Goal: Task Accomplishment & Management: Complete application form

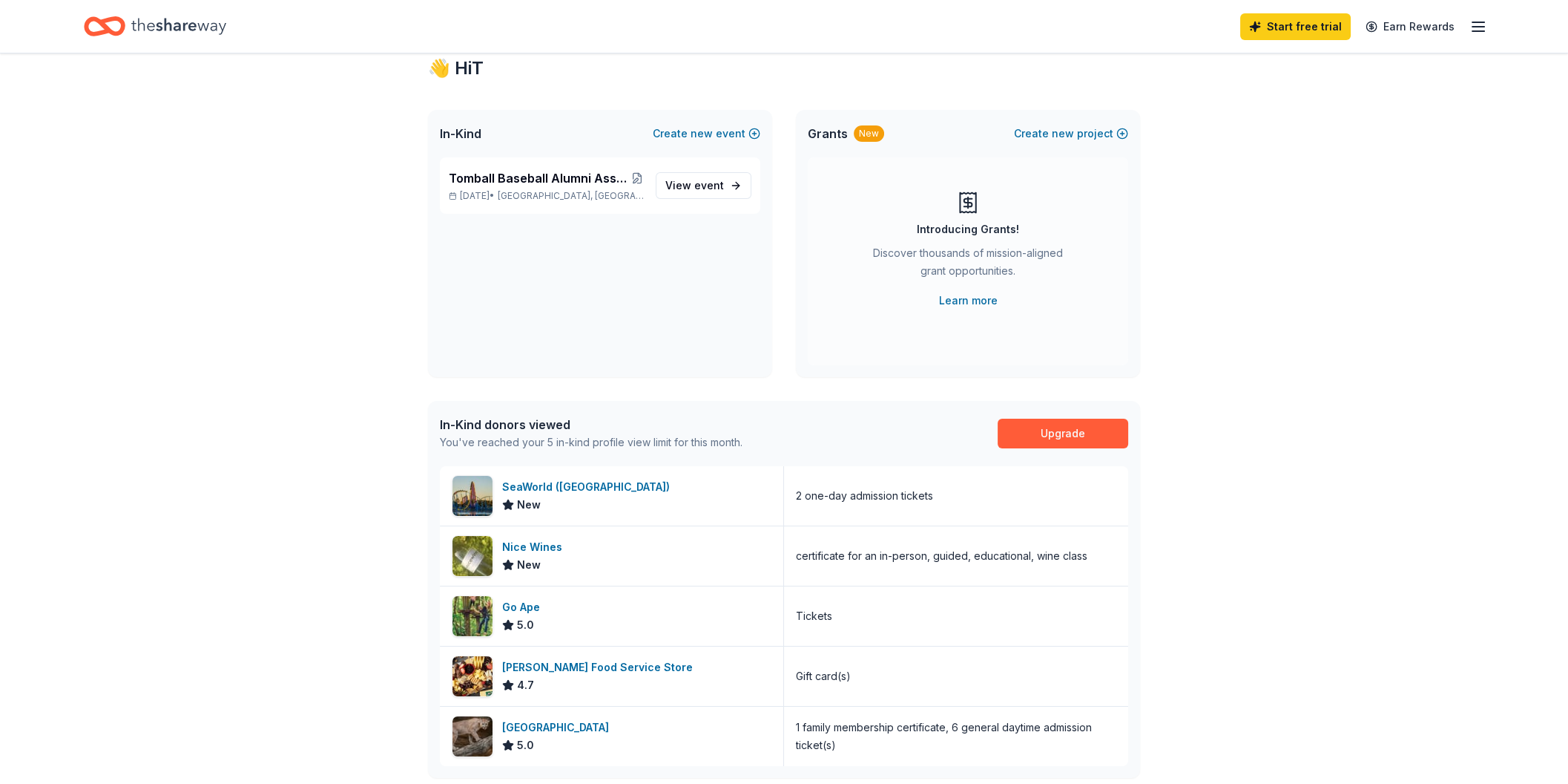
scroll to position [79, 0]
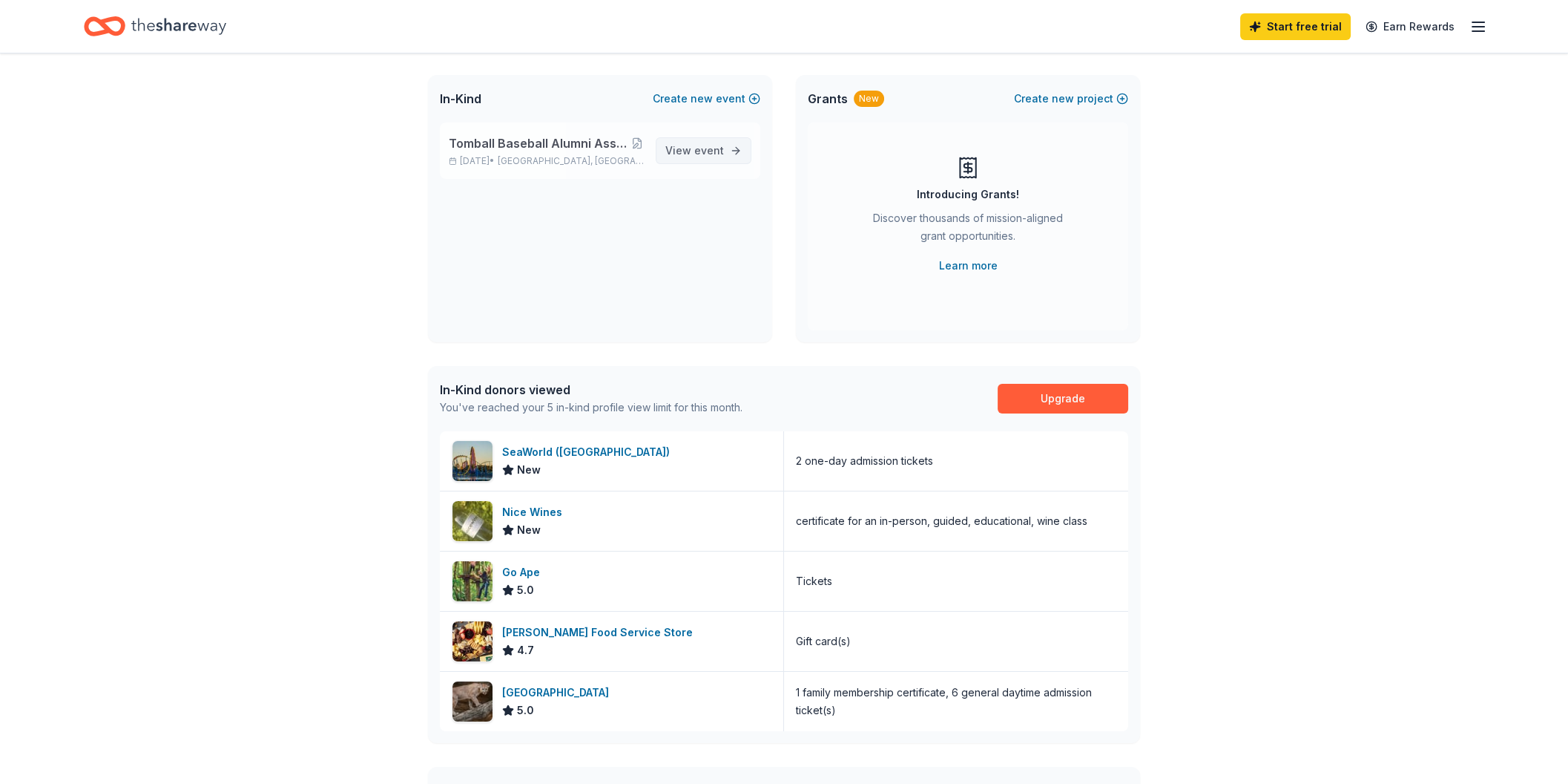
click at [679, 152] on span "View event" at bounding box center [694, 151] width 59 height 18
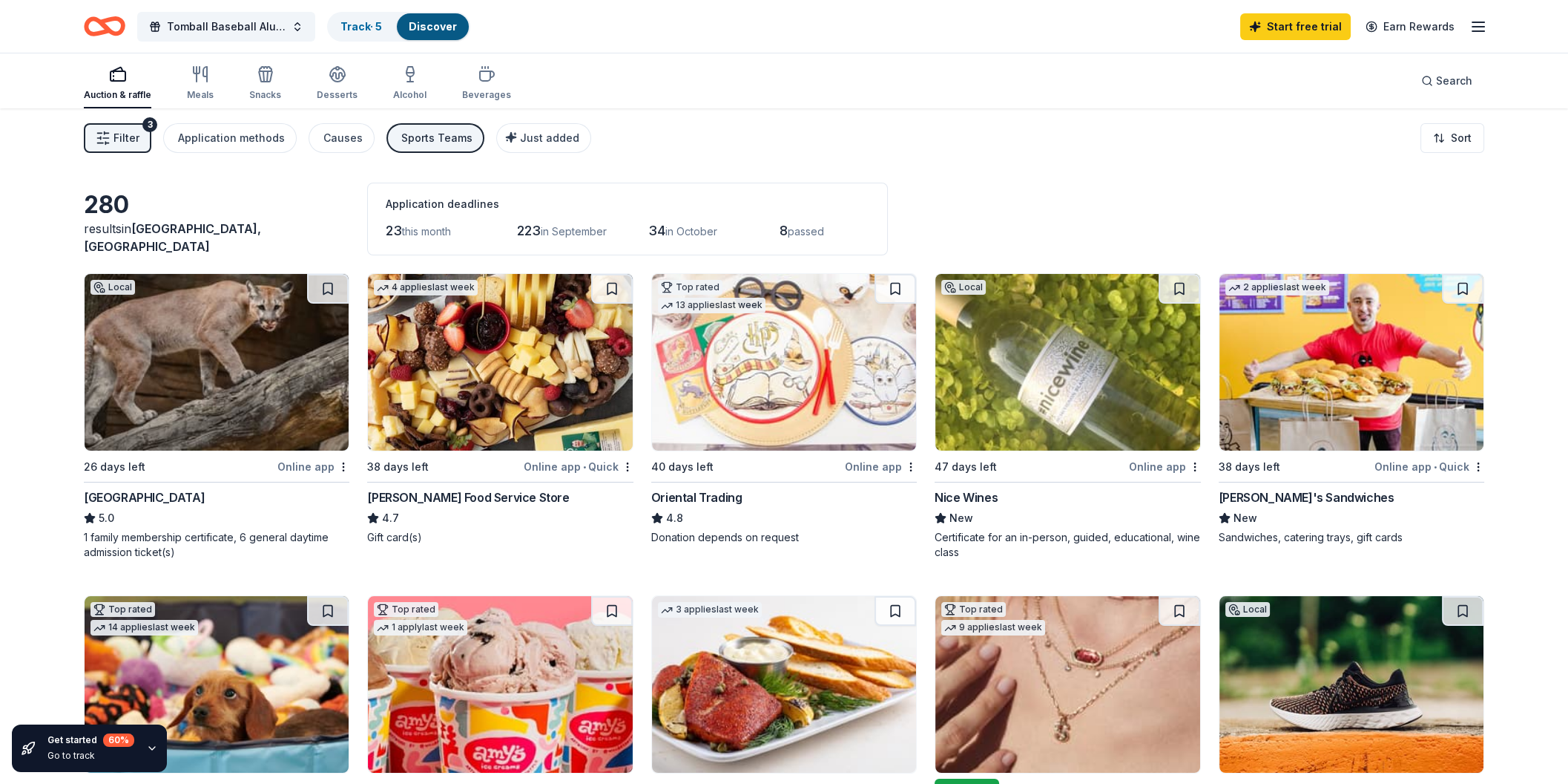
click at [125, 143] on span "Filter" at bounding box center [126, 138] width 26 height 18
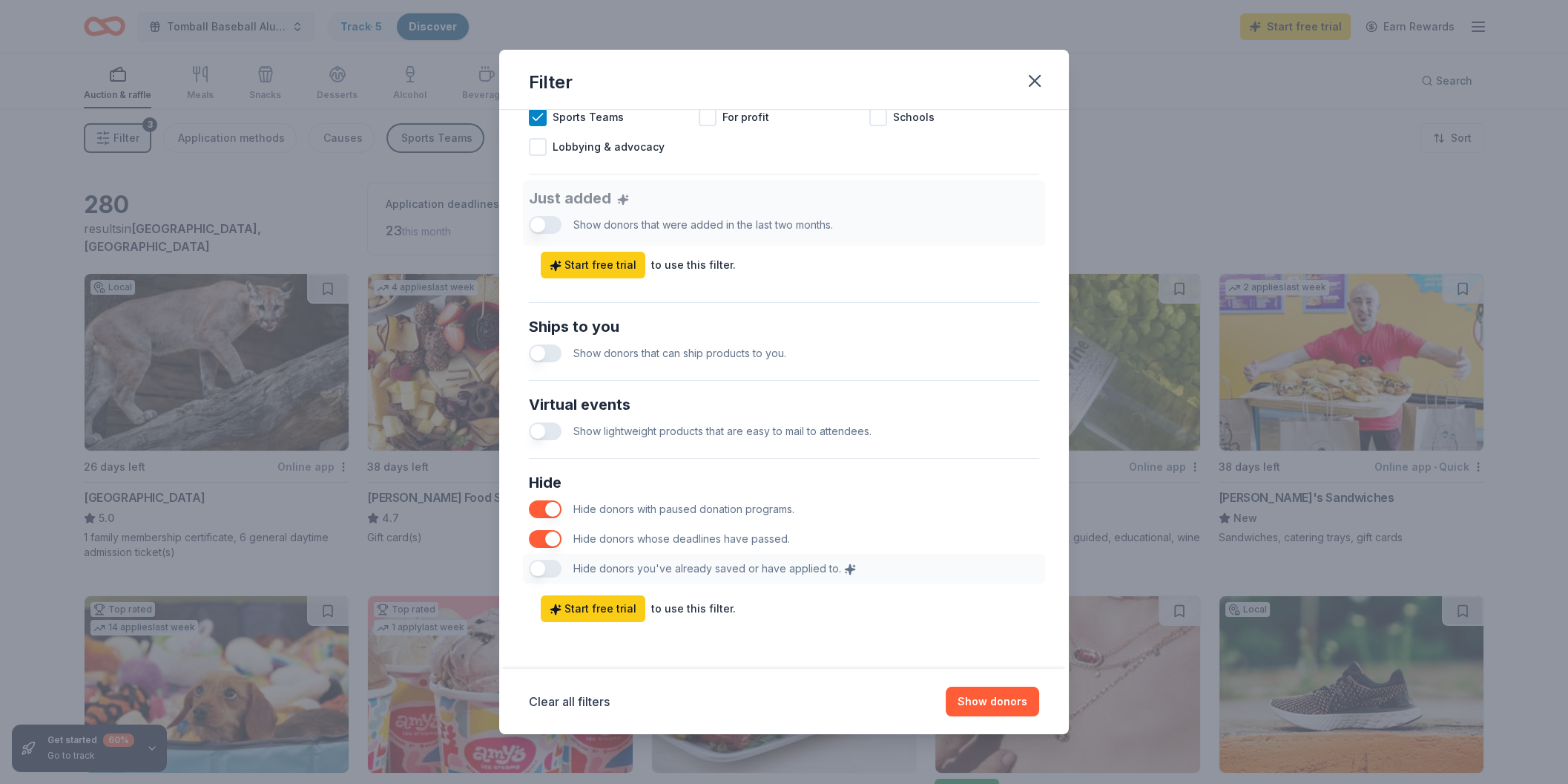
scroll to position [521, 0]
click at [552, 428] on button "button" at bounding box center [545, 430] width 33 height 18
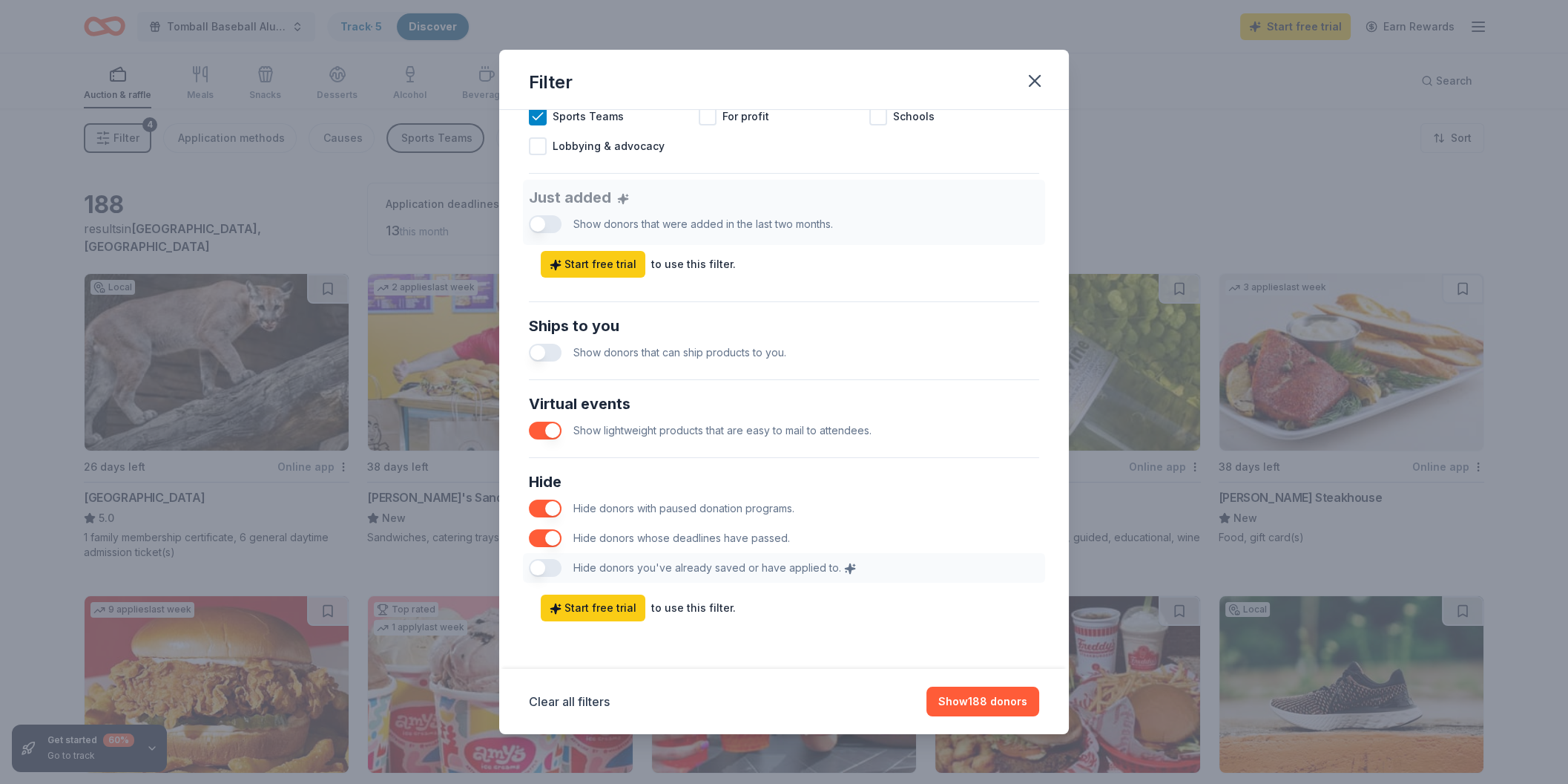
click at [541, 353] on button "button" at bounding box center [545, 352] width 33 height 18
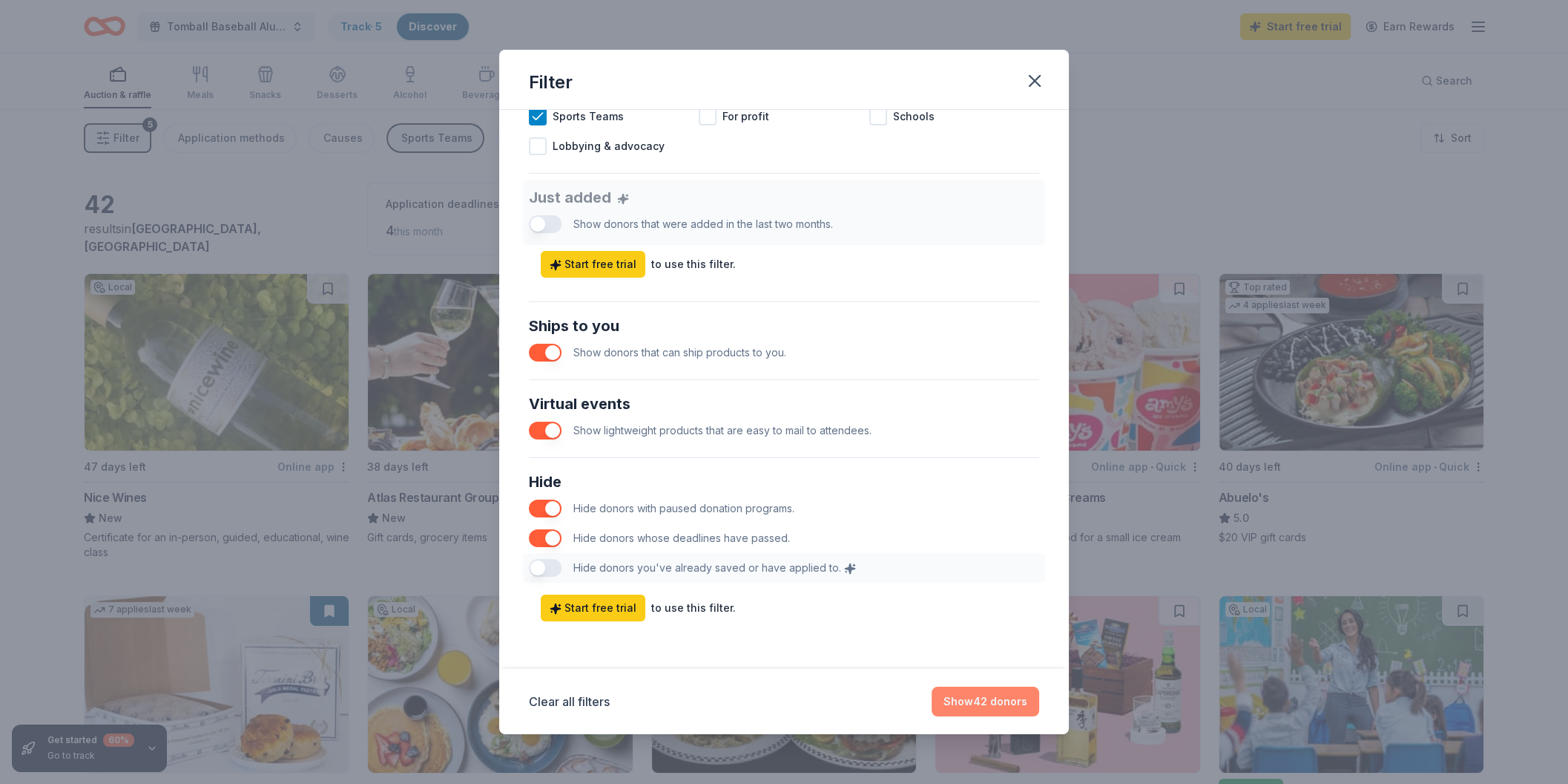
click at [942, 697] on button "Show 42 donors" at bounding box center [985, 702] width 107 height 30
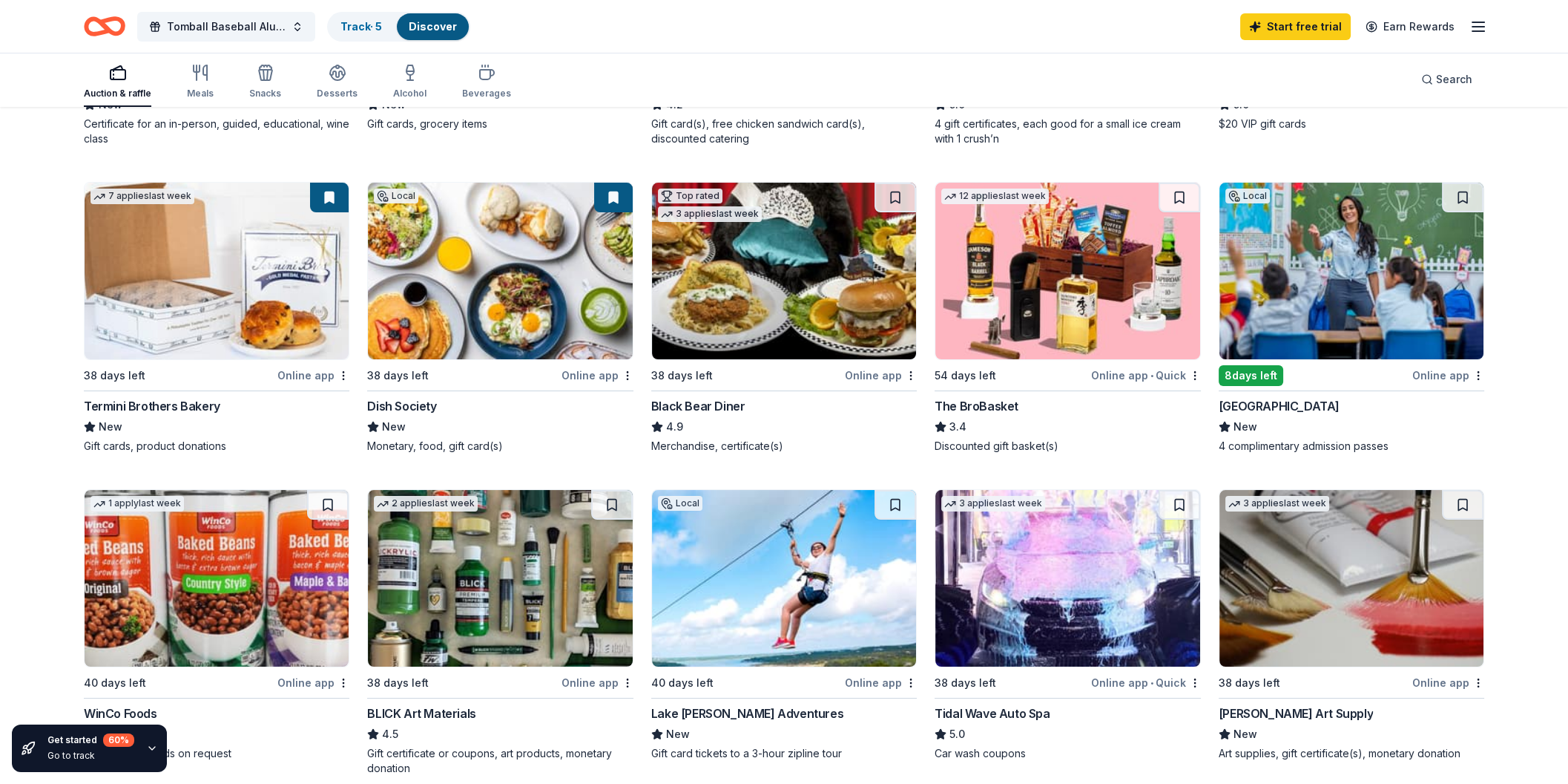
scroll to position [388, 0]
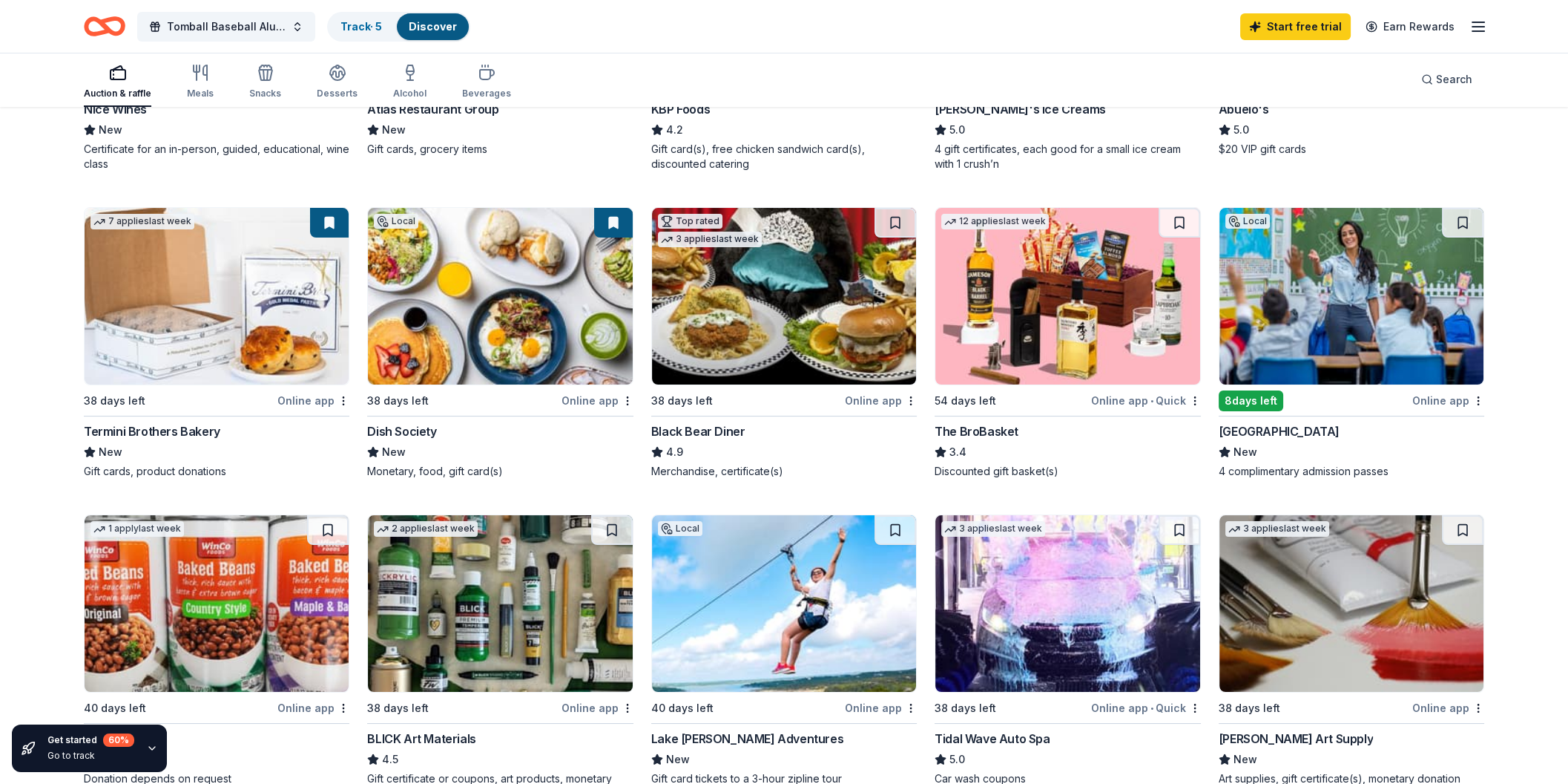
click at [595, 404] on div "Online app" at bounding box center [598, 401] width 72 height 19
click at [271, 28] on span "Tomball Baseball Alumni Association 26th Annual Golf Tournament" at bounding box center [226, 27] width 118 height 18
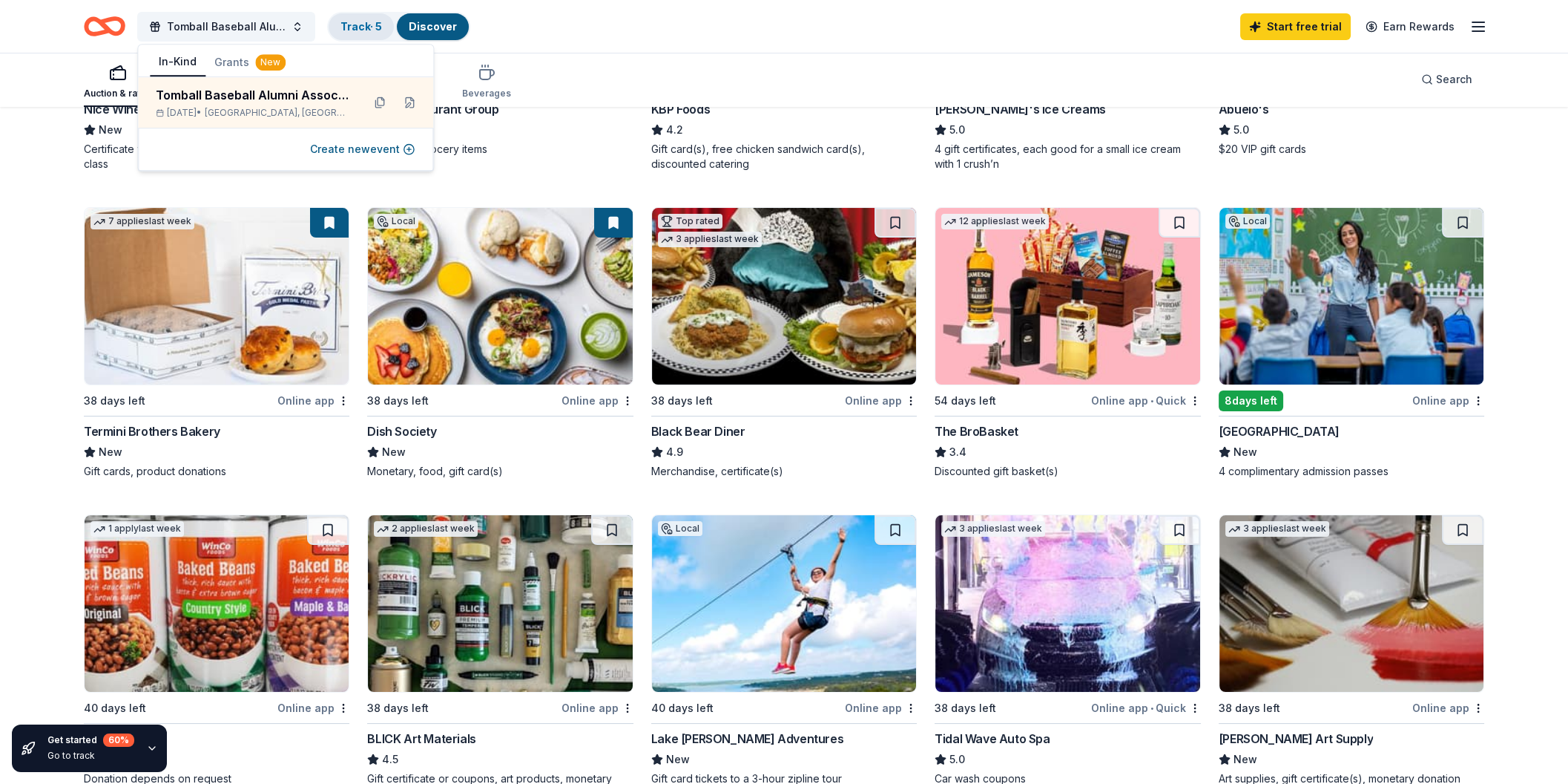
click at [357, 24] on link "Track · 5" at bounding box center [361, 27] width 42 height 13
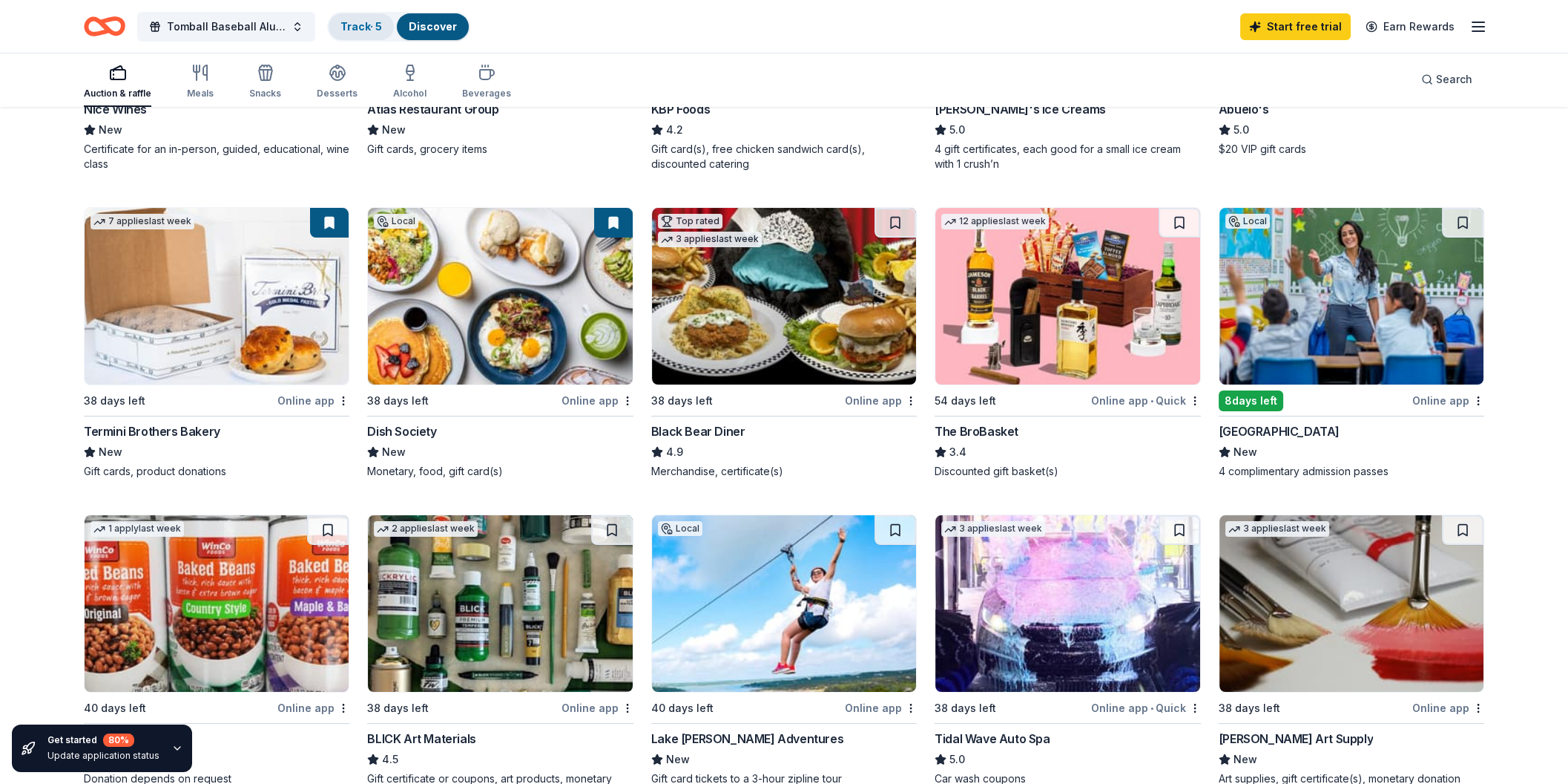
click at [357, 24] on link "Track · 5" at bounding box center [361, 27] width 42 height 13
click at [382, 26] on link "Track · 5" at bounding box center [361, 27] width 42 height 13
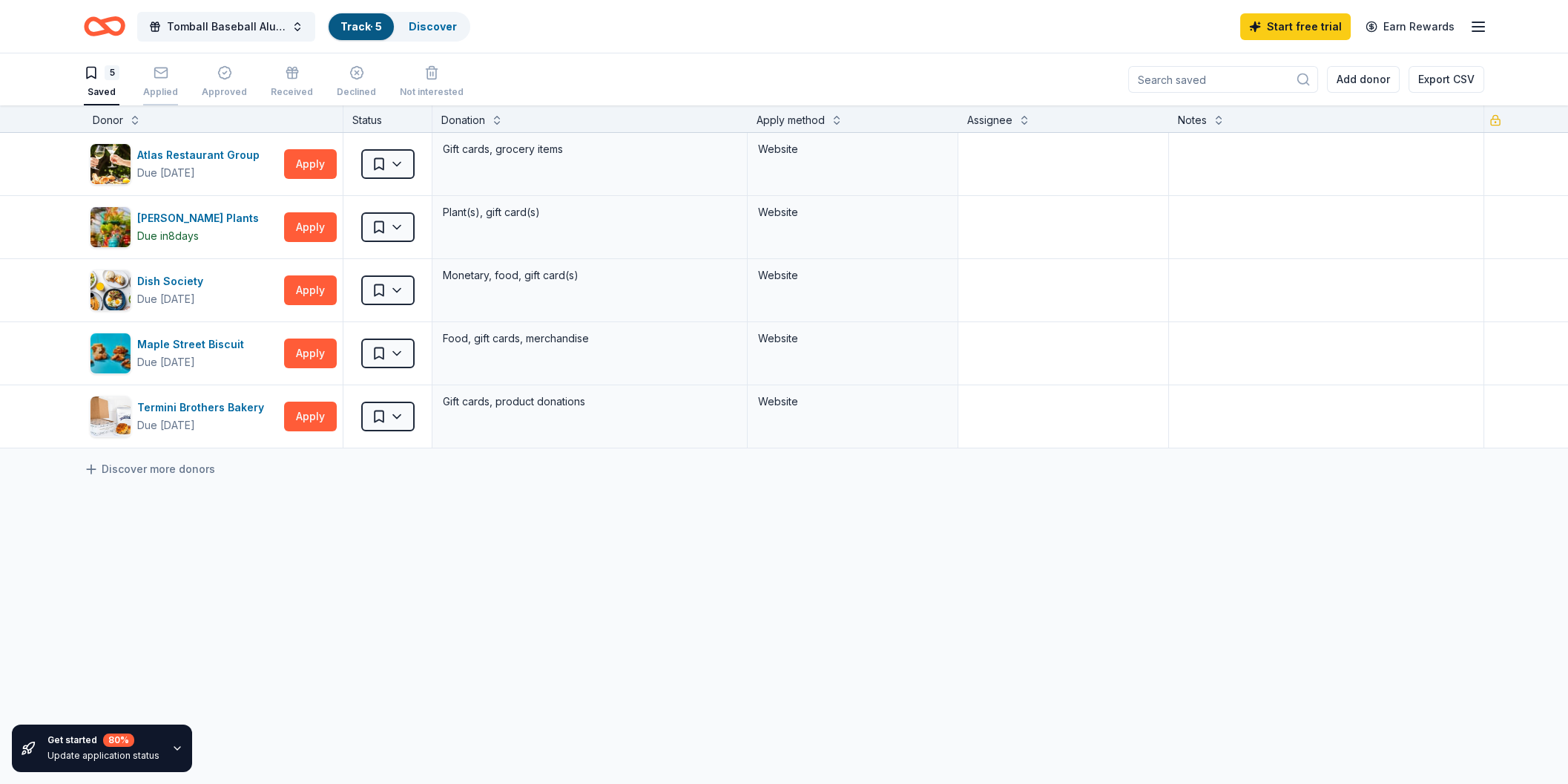
click at [159, 80] on div "Applied" at bounding box center [161, 82] width 34 height 33
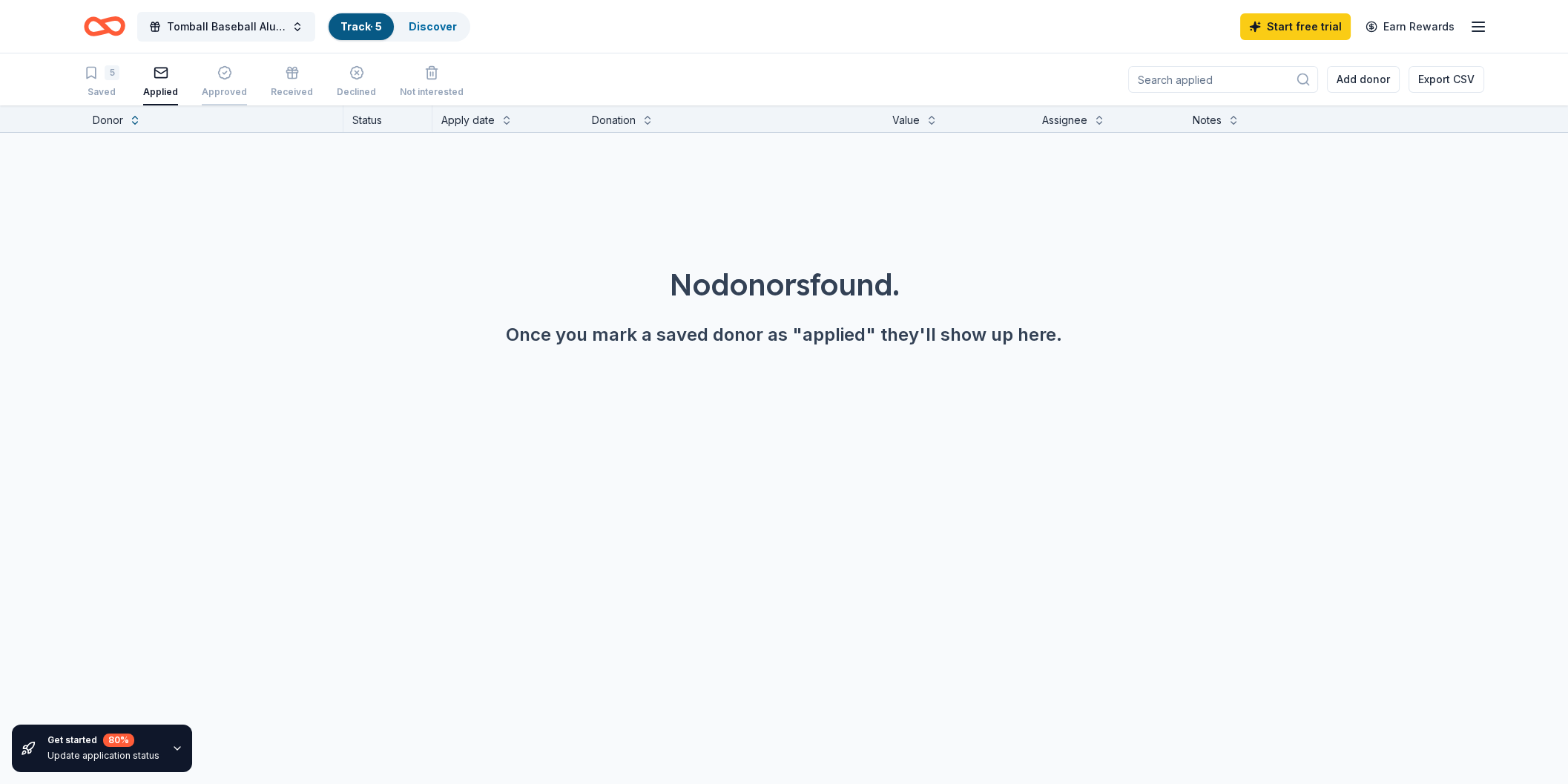
click at [208, 79] on div "button" at bounding box center [224, 72] width 45 height 15
click at [118, 84] on div "5 Saved" at bounding box center [101, 82] width 35 height 33
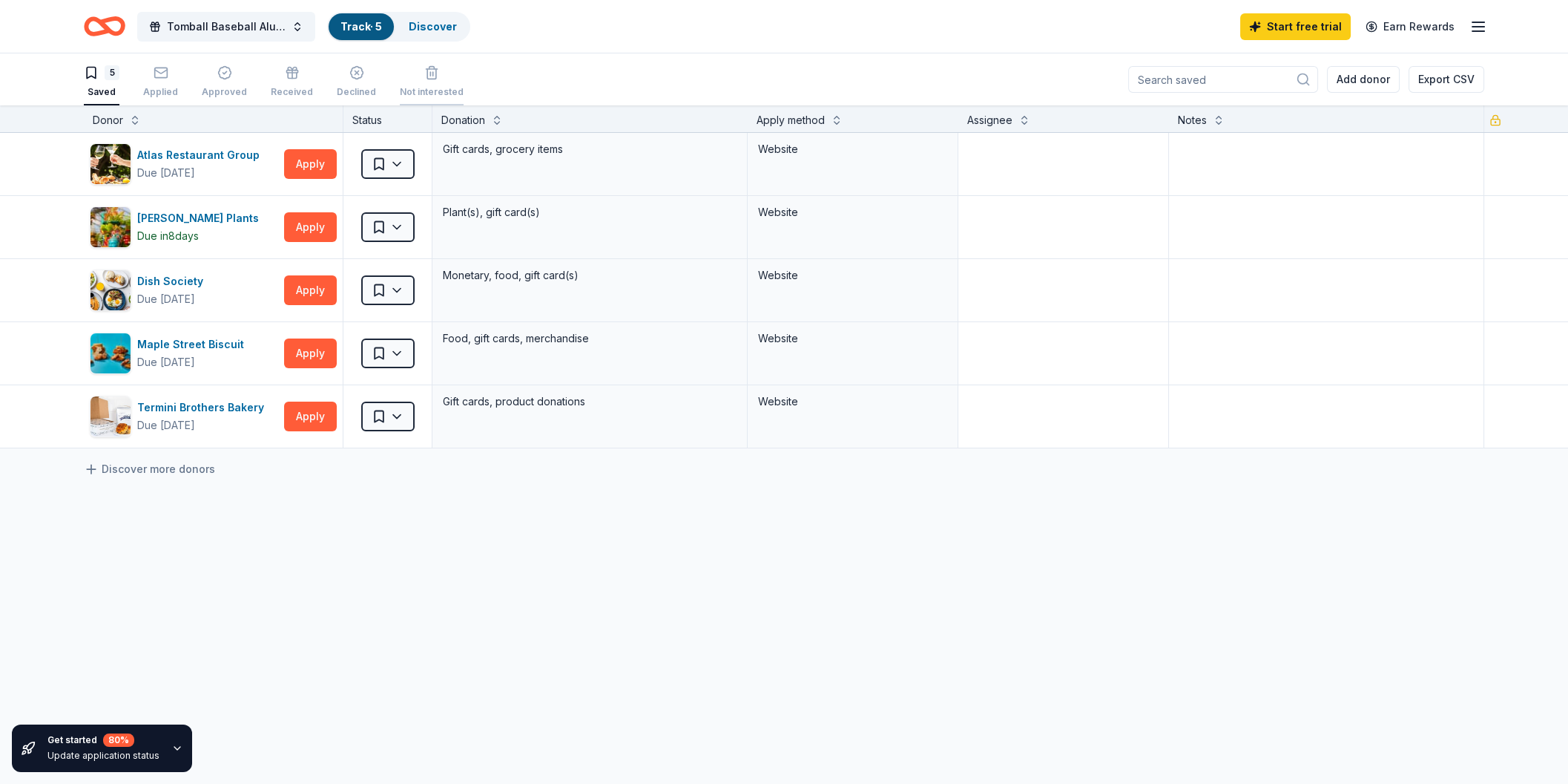
click at [418, 95] on div "Not interested" at bounding box center [431, 92] width 63 height 12
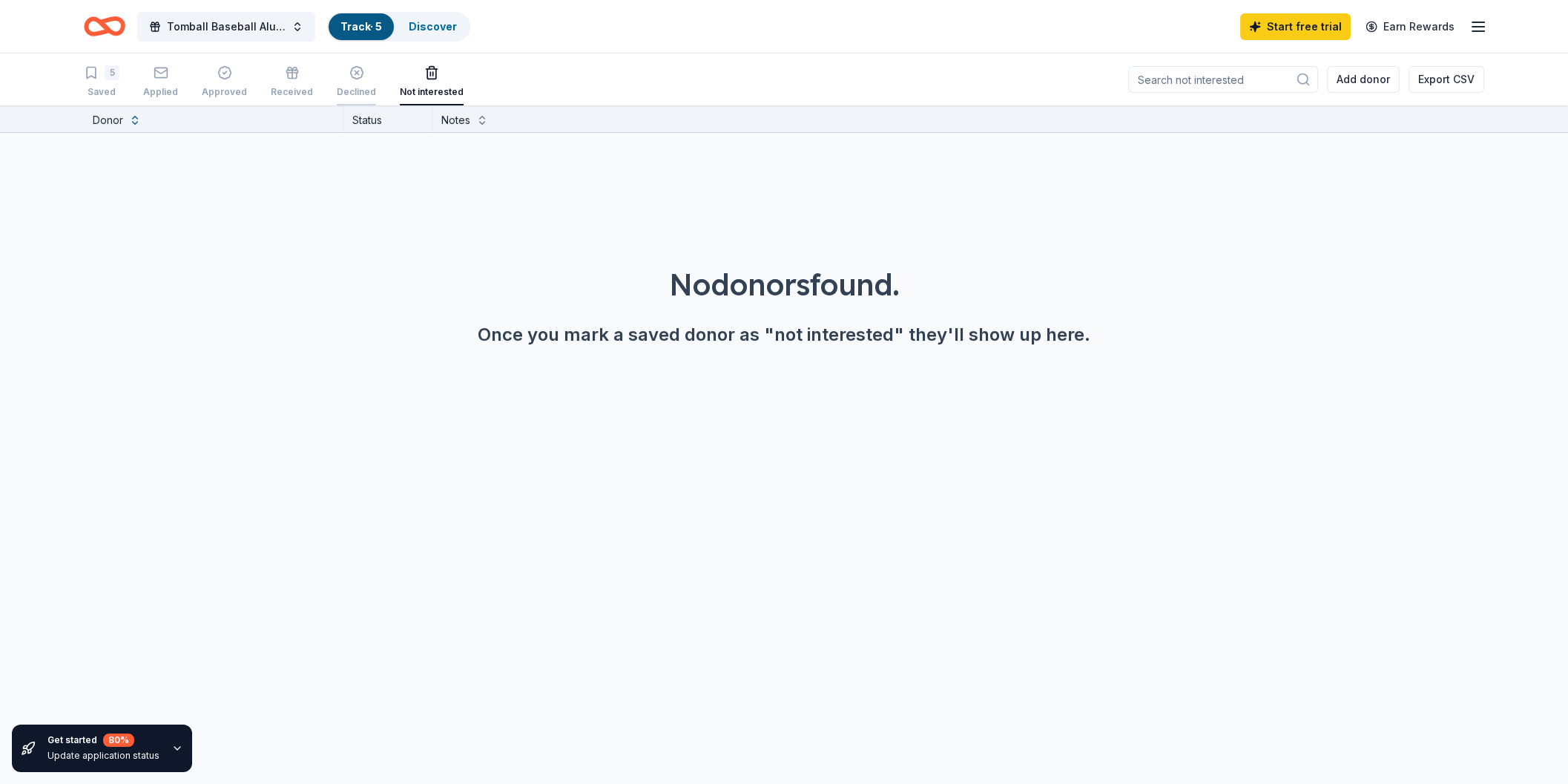
click at [342, 91] on div "Declined" at bounding box center [357, 92] width 39 height 12
click at [291, 90] on div "Received" at bounding box center [292, 92] width 42 height 12
click at [241, 89] on div "Approved" at bounding box center [224, 92] width 45 height 12
click at [168, 86] on div "Applied" at bounding box center [161, 92] width 34 height 12
click at [224, 34] on span "Tomball Baseball Alumni Association 26th Annual Golf Tournament" at bounding box center [226, 27] width 118 height 18
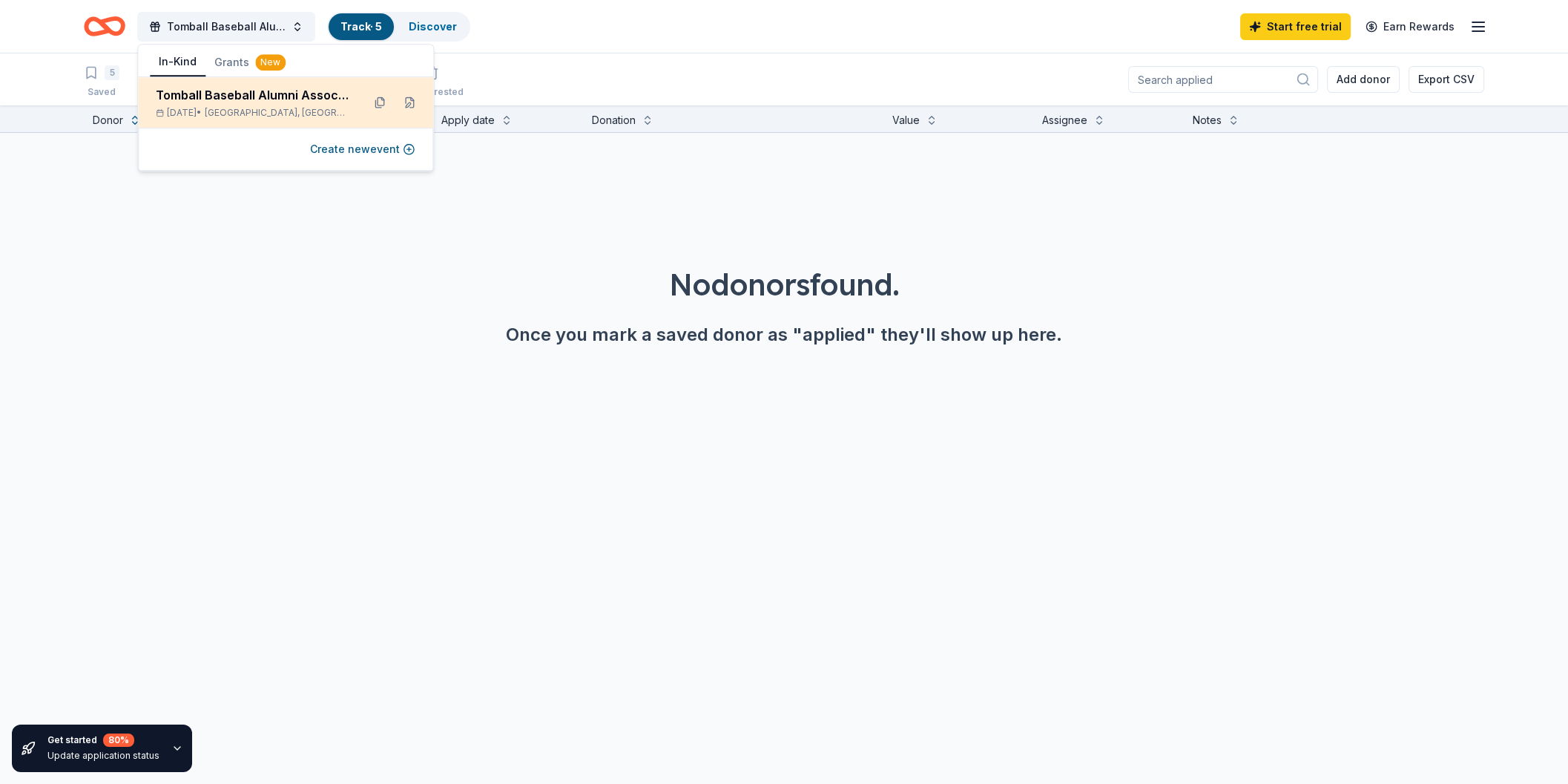
click at [248, 102] on div "Tomball Baseball Alumni Association 26th Annual Golf Tournament" at bounding box center [253, 95] width 194 height 18
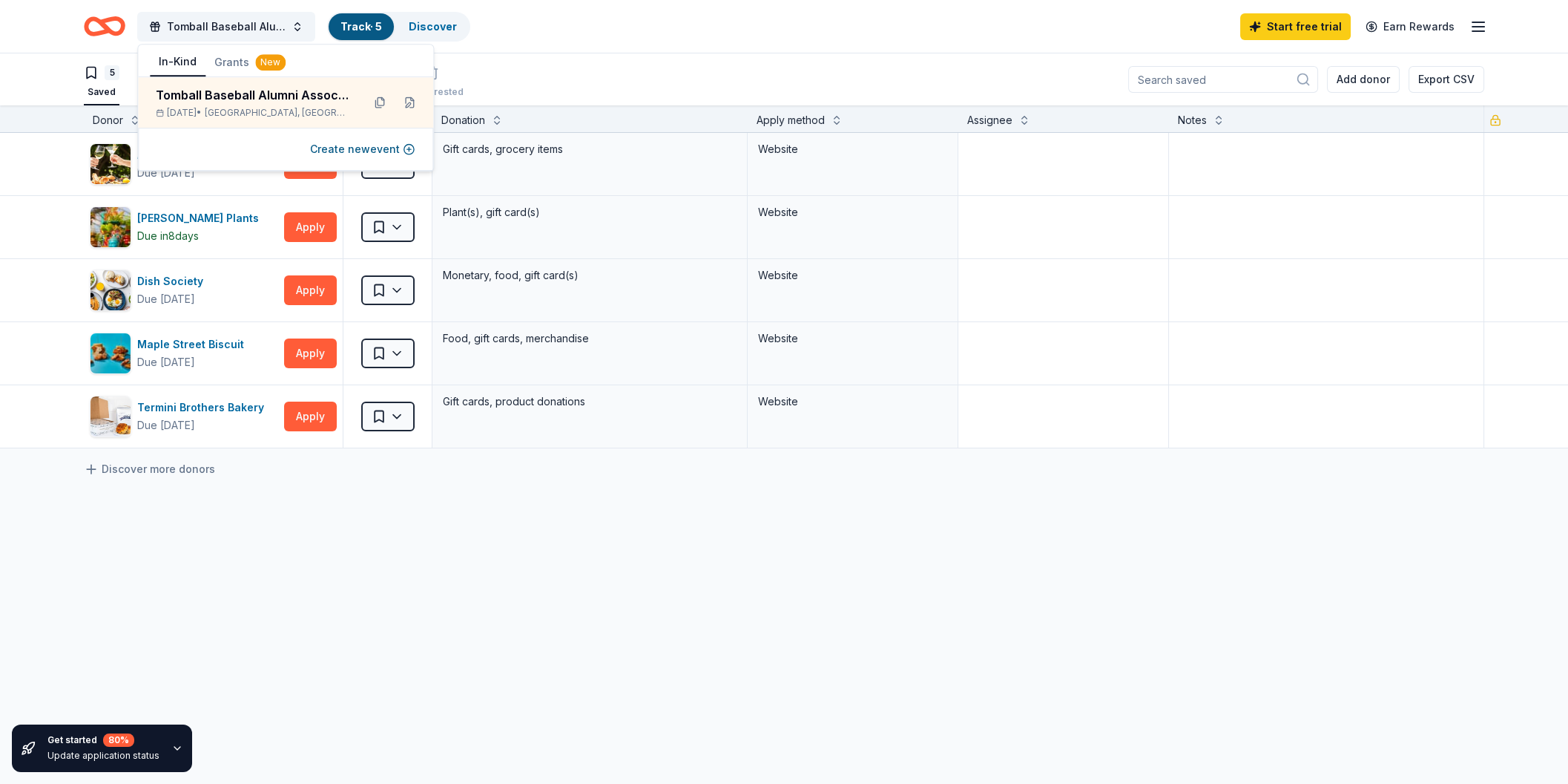
drag, startPoint x: 687, startPoint y: 60, endPoint x: 609, endPoint y: 50, distance: 78.6
click at [684, 60] on div "5 Saved Applied Approved Received Declined Not interested Add donor Export CSV" at bounding box center [784, 79] width 1400 height 52
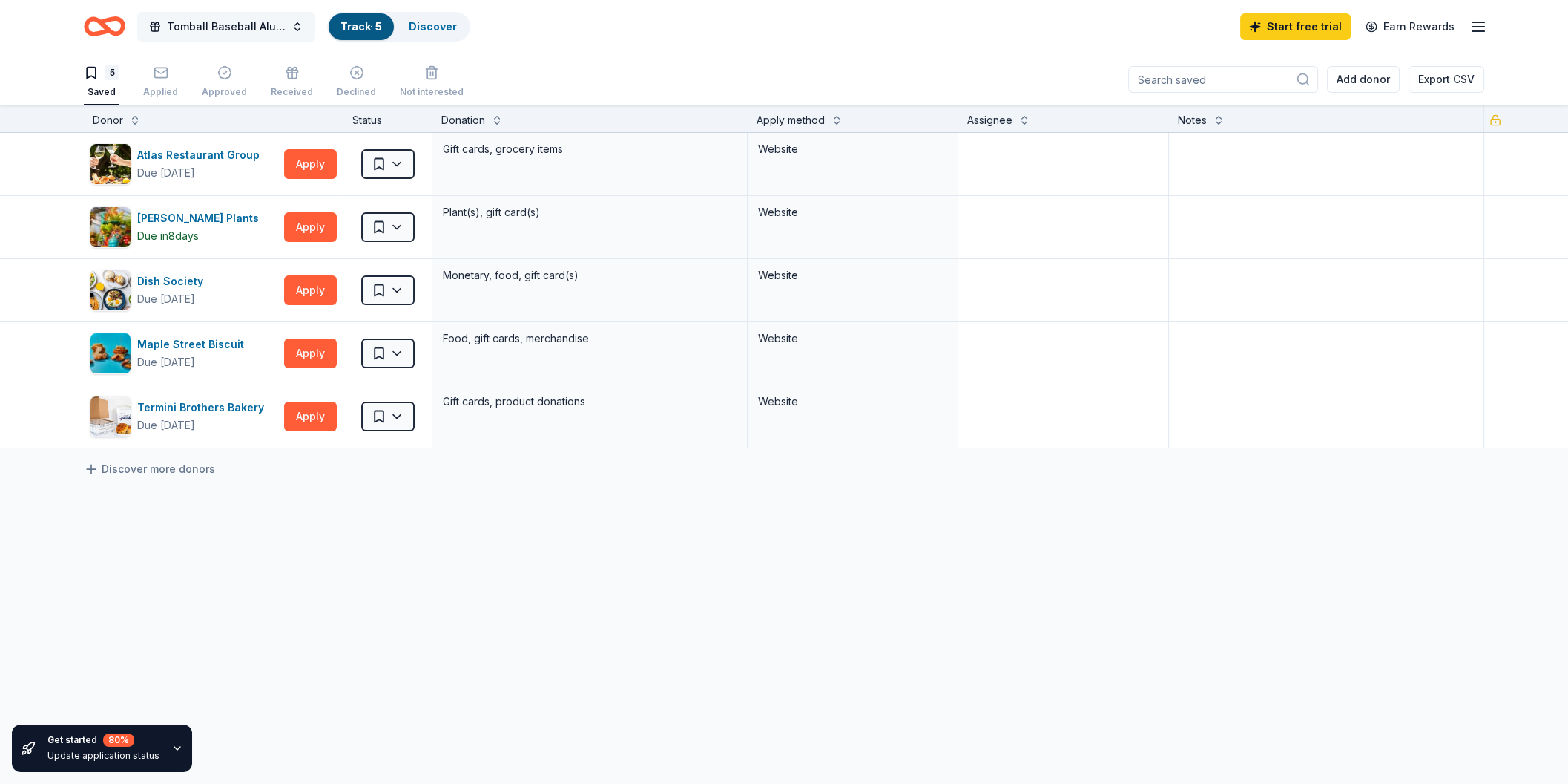
click at [203, 34] on span "Tomball Baseball Alumni Association 26th Annual Golf Tournament" at bounding box center [226, 27] width 118 height 18
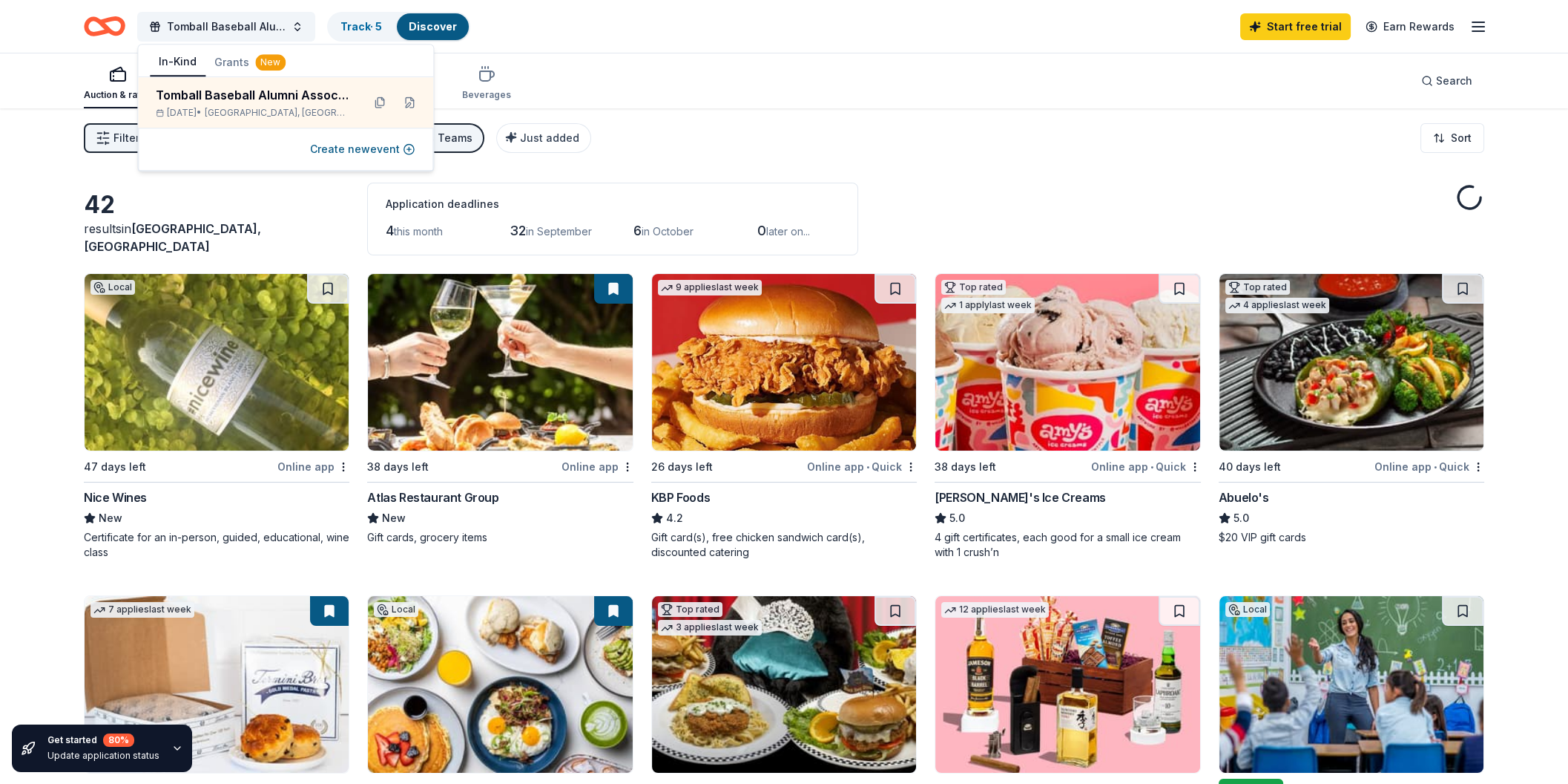
scroll to position [388, 0]
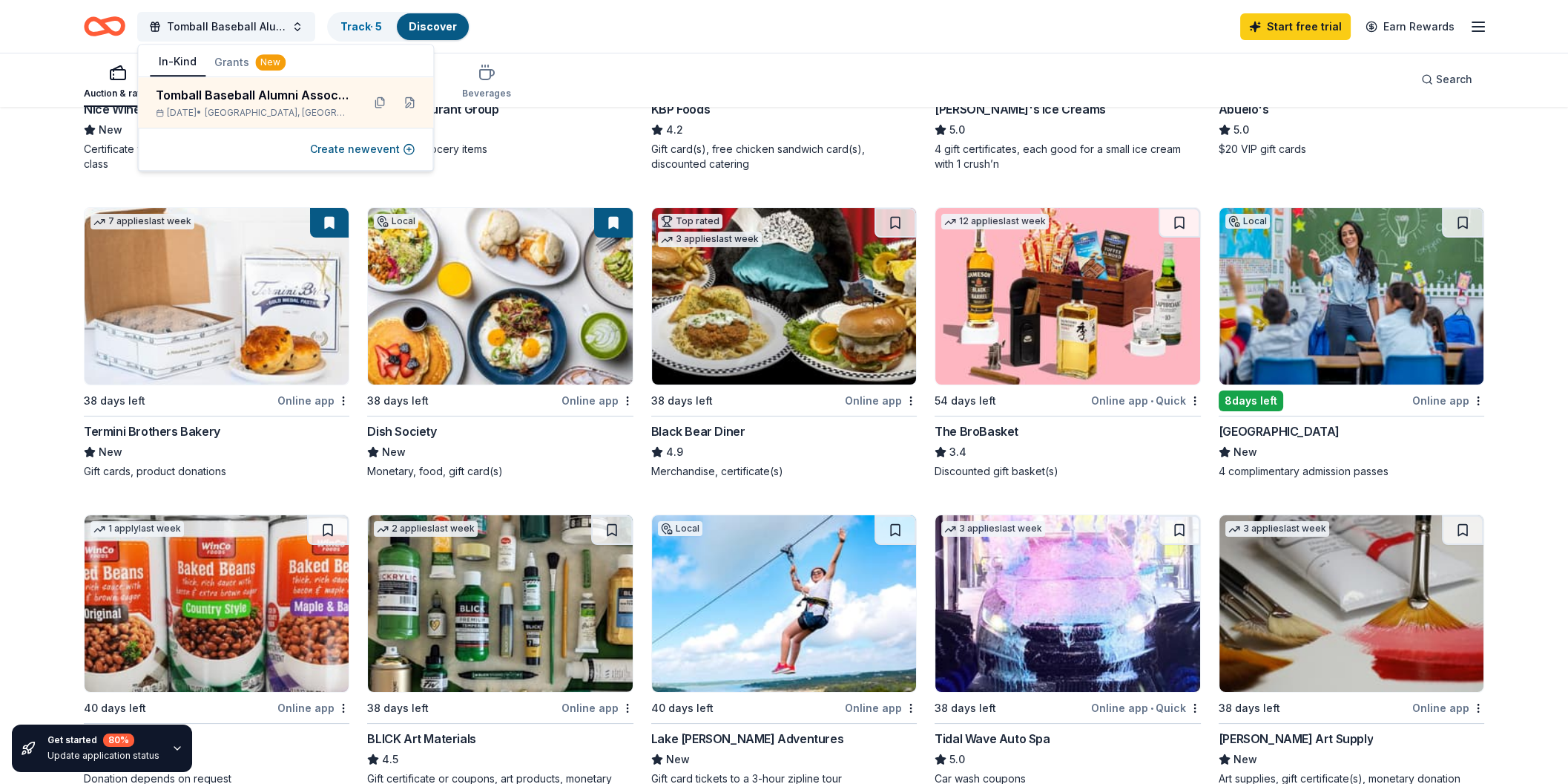
scroll to position [79, 0]
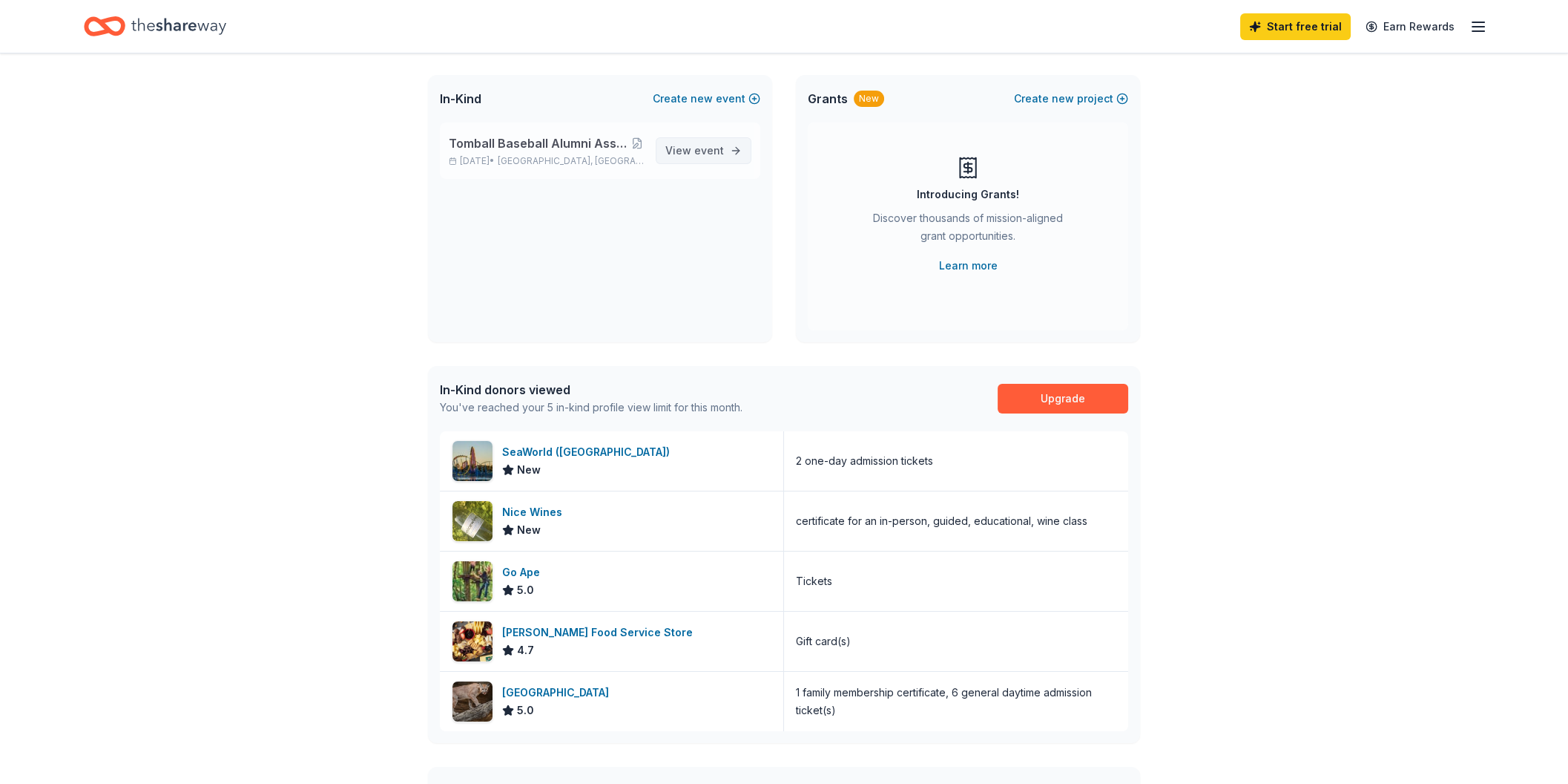
click at [703, 150] on span "event" at bounding box center [709, 151] width 30 height 13
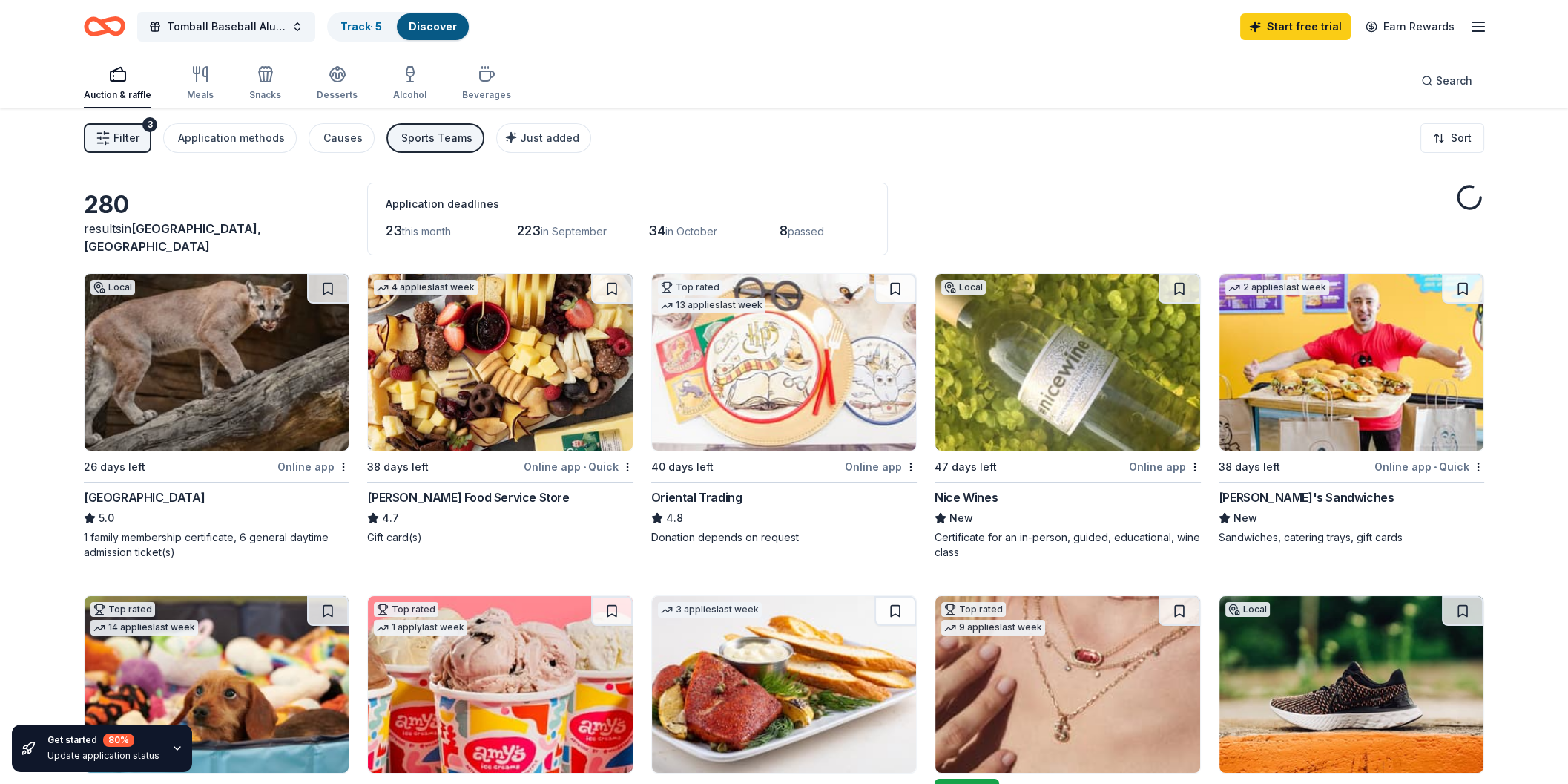
click at [314, 462] on div "Online app" at bounding box center [313, 466] width 72 height 19
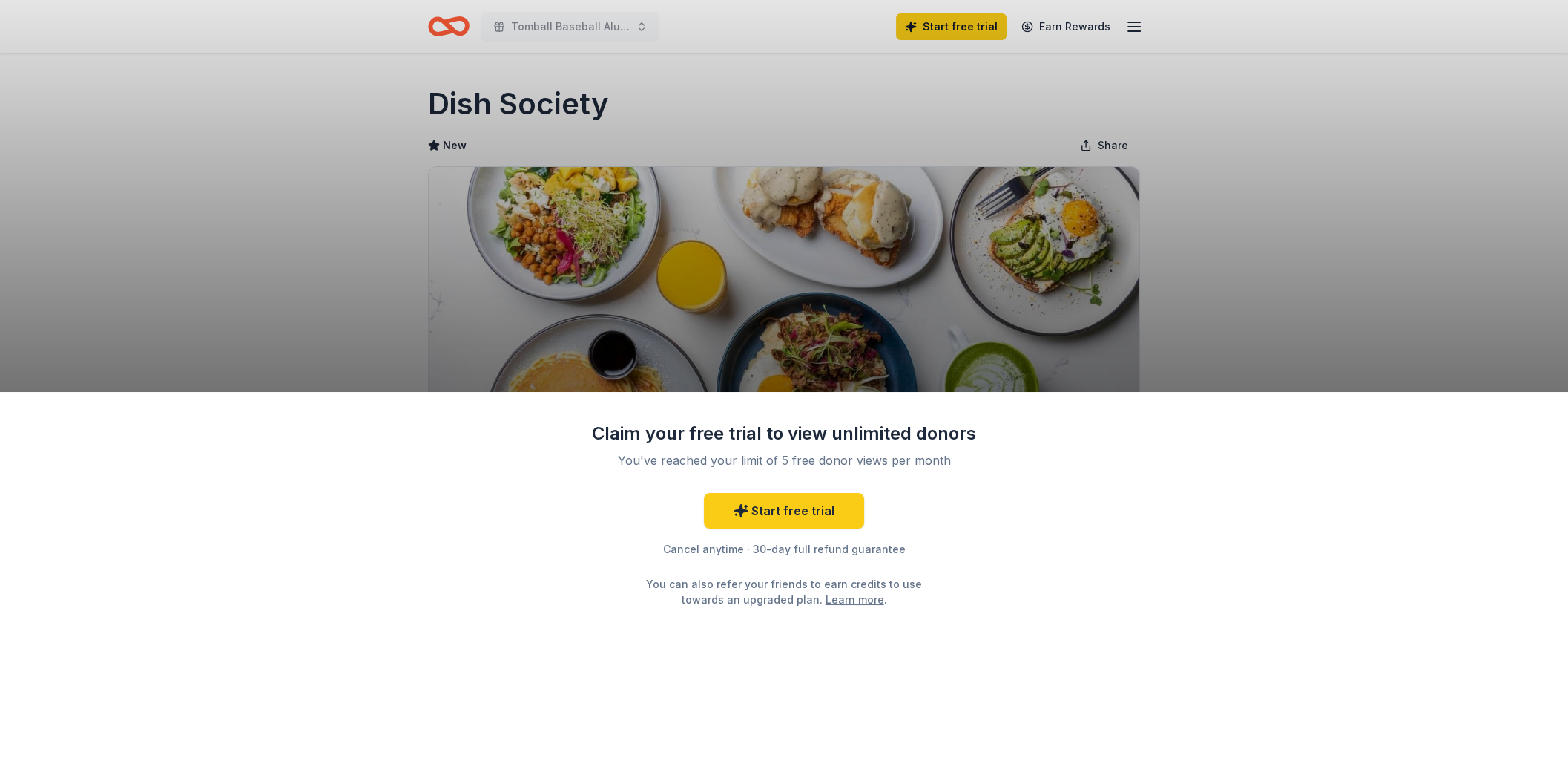
click at [577, 26] on div "Claim your free trial to view unlimited donors You've reached your limit of 5 f…" at bounding box center [784, 392] width 1568 height 784
click at [1131, 21] on div "Claim your free trial to view unlimited donors You've reached your limit of 5 f…" at bounding box center [784, 392] width 1568 height 784
click at [640, 392] on div "Claim your free trial to view unlimited donors You've reached your limit of 5 f…" at bounding box center [784, 588] width 1568 height 392
click at [657, 271] on div "Claim your free trial to view unlimited donors You've reached your limit of 5 f…" at bounding box center [784, 392] width 1568 height 784
click at [558, 14] on div "Claim your free trial to view unlimited donors You've reached your limit of 5 f…" at bounding box center [784, 392] width 1568 height 784
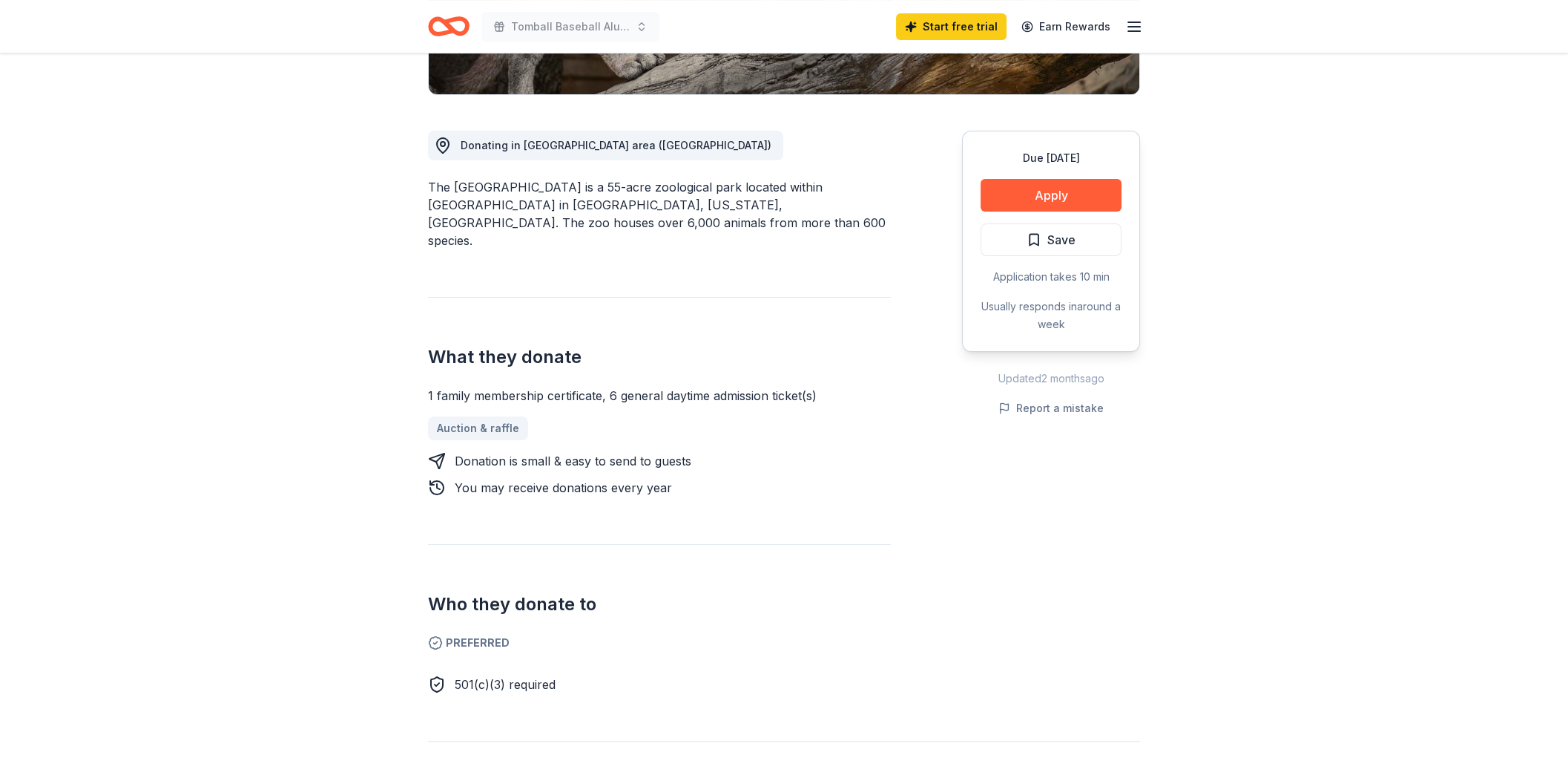
scroll to position [318, 0]
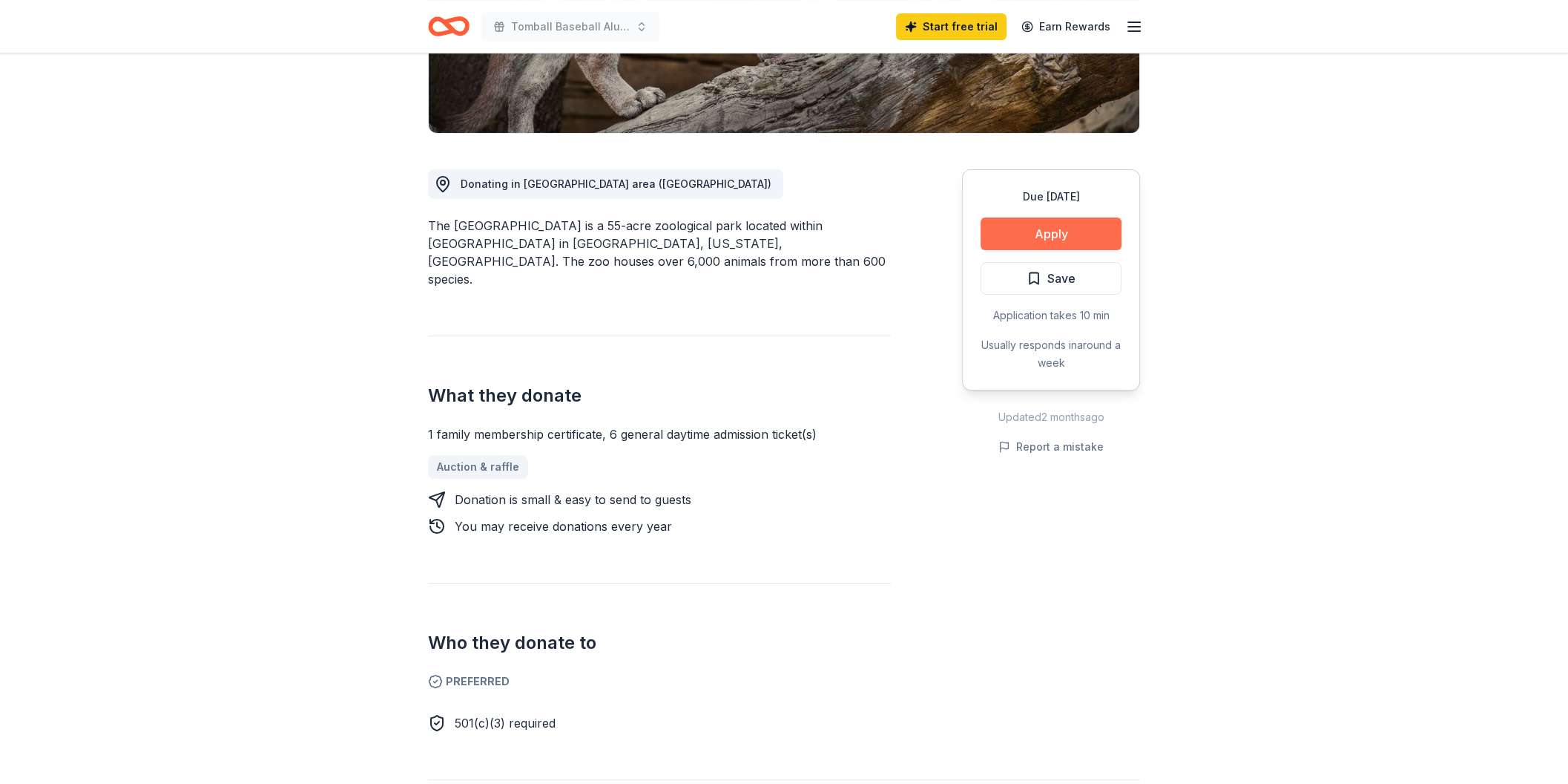
click at [1052, 236] on button "Apply" at bounding box center [1051, 234] width 141 height 33
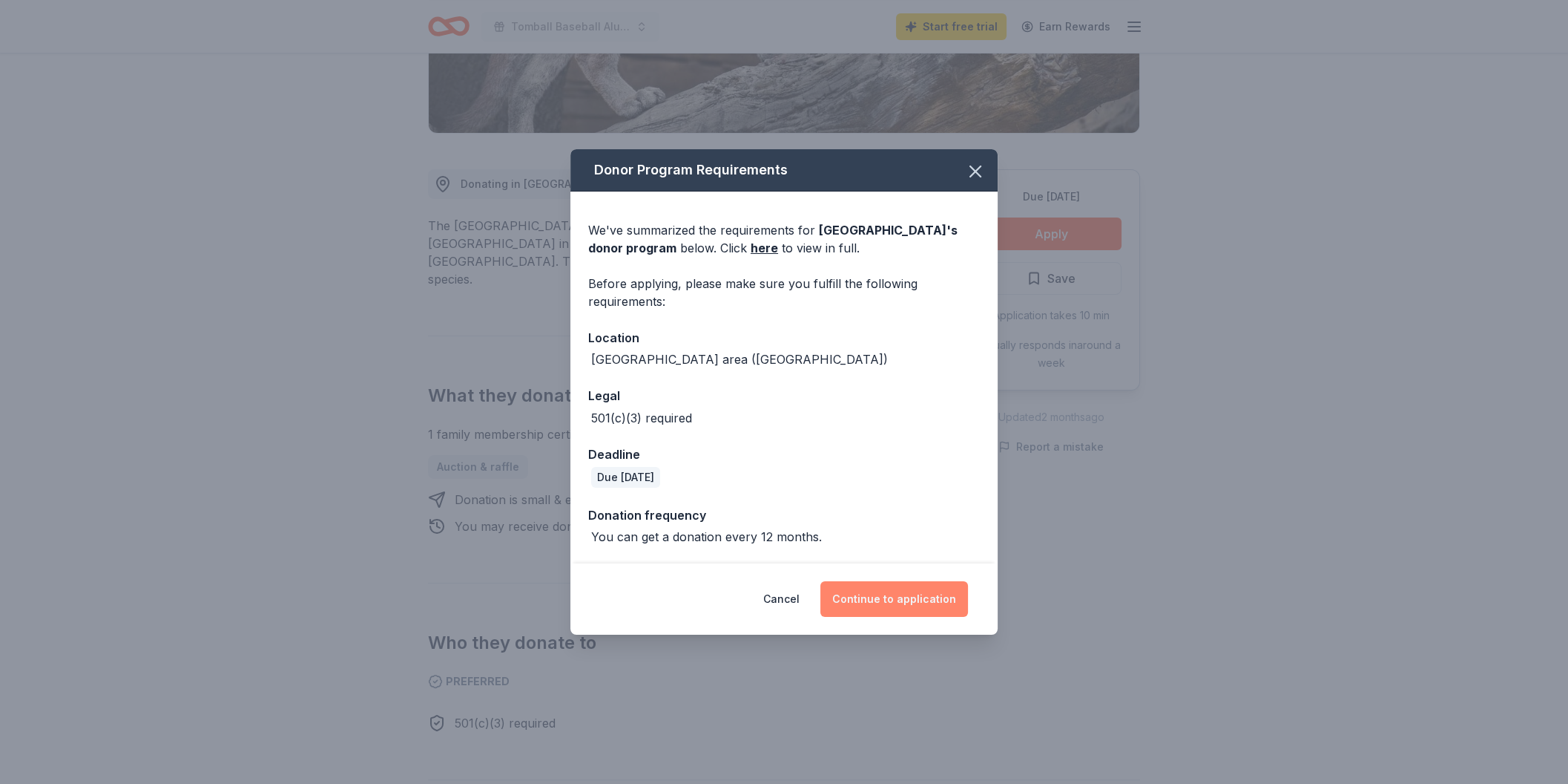
click at [887, 609] on button "Continue to application" at bounding box center [894, 598] width 147 height 35
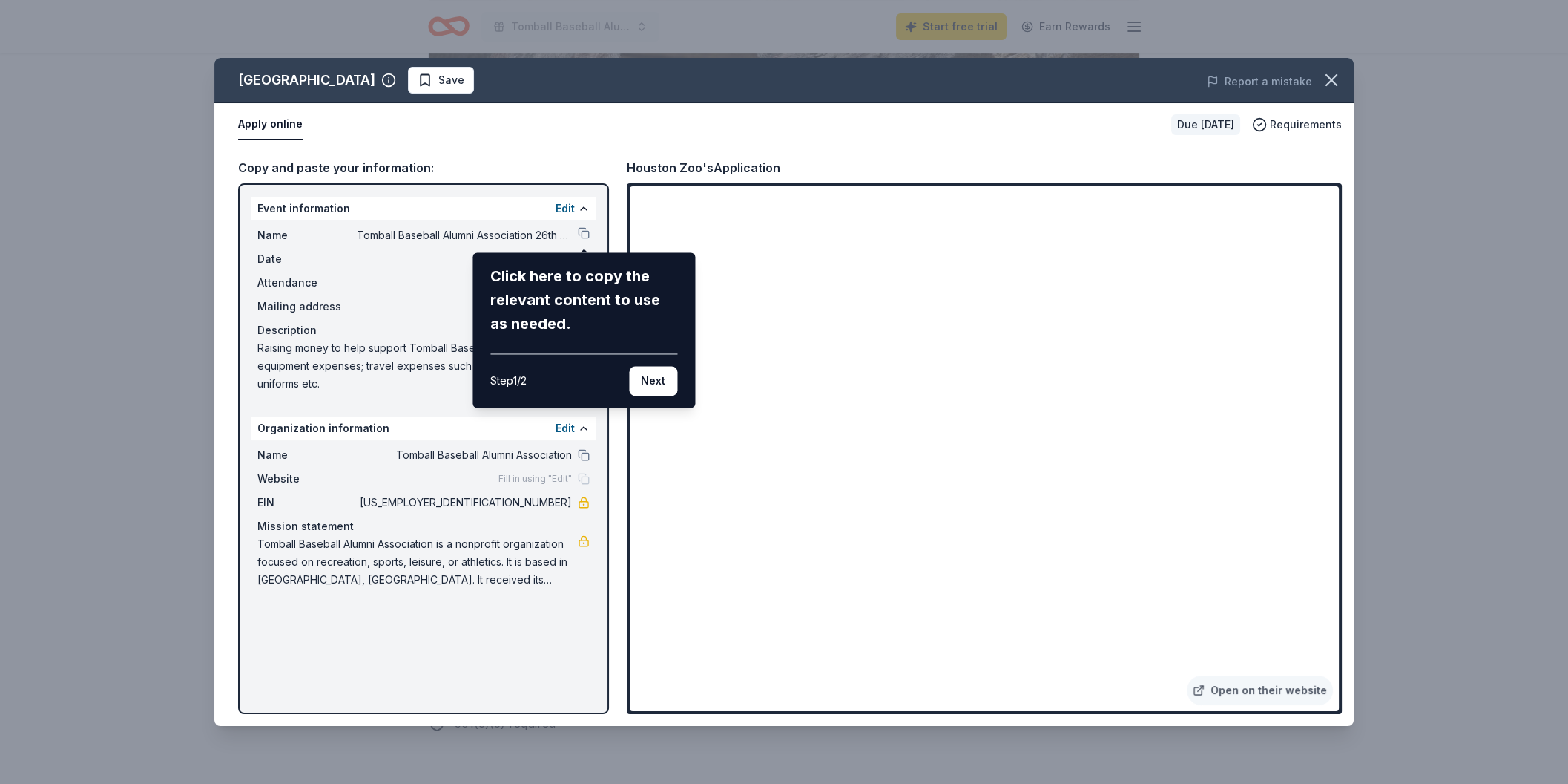
click at [342, 482] on div "Houston Zoo Save Report a mistake Apply online Due in 26 days Requirements Copy…" at bounding box center [784, 392] width 1139 height 668
click at [644, 388] on button "Next" at bounding box center [654, 381] width 49 height 30
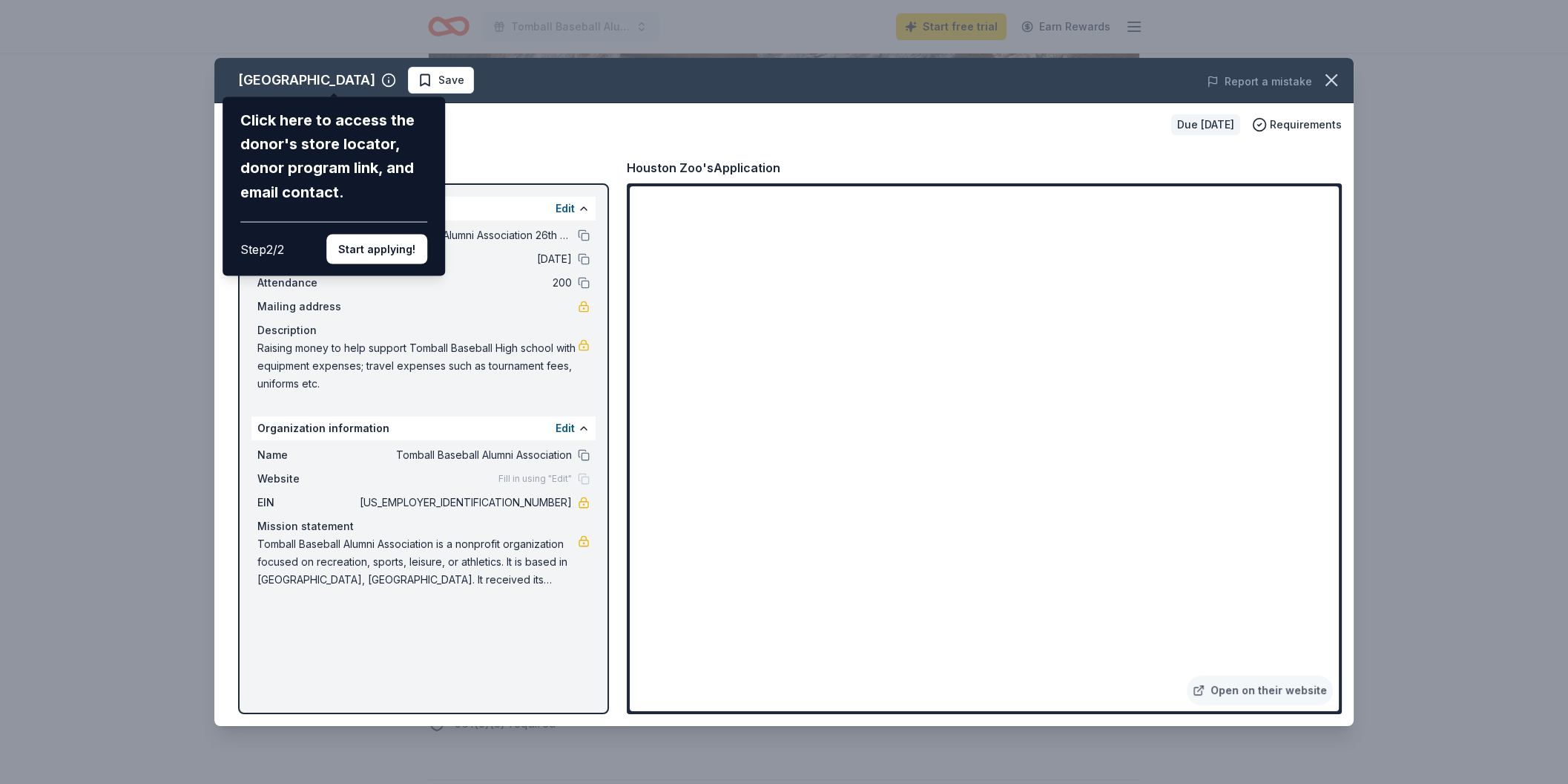
click at [415, 234] on button "Start applying!" at bounding box center [377, 249] width 101 height 30
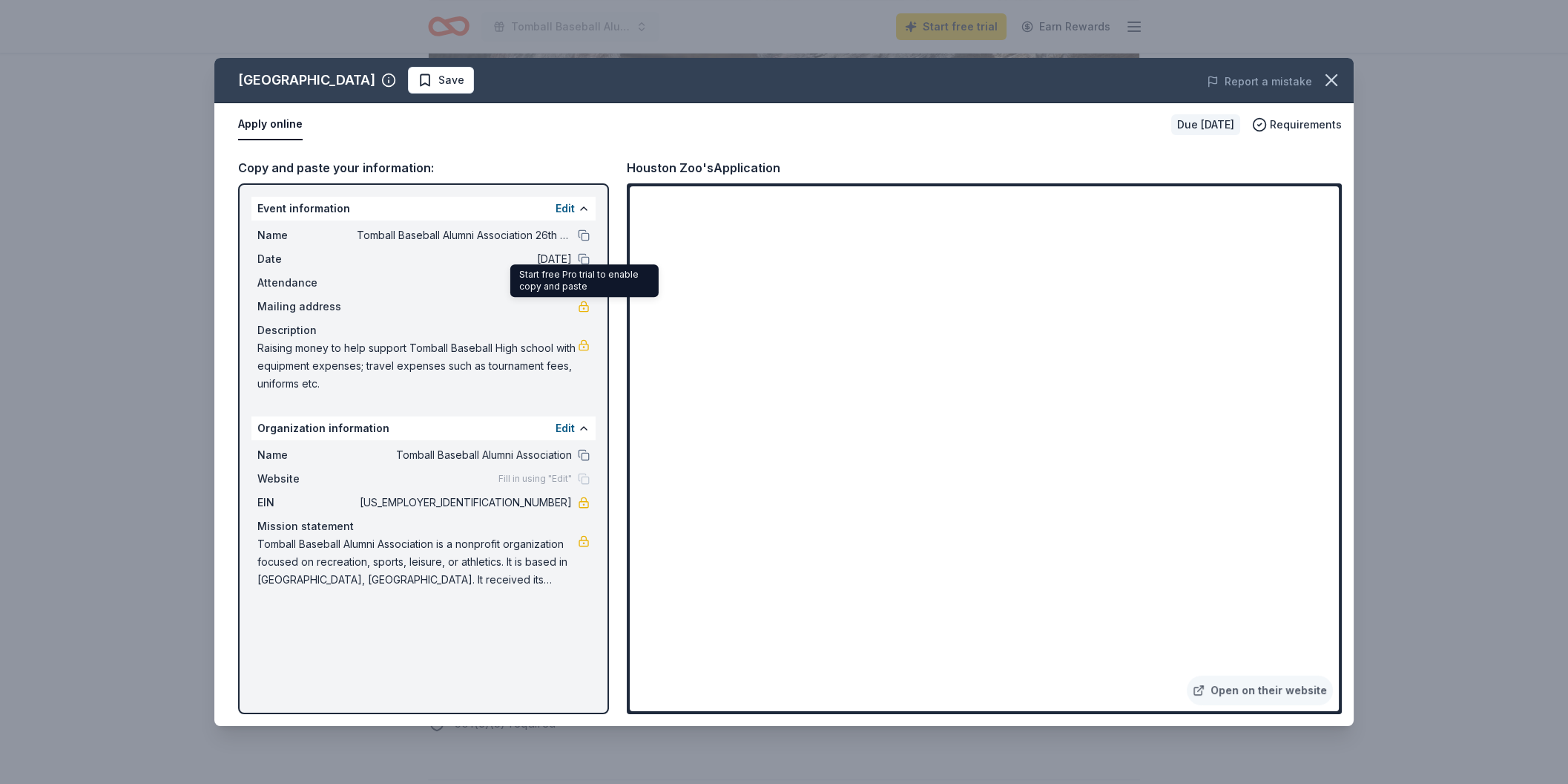
click at [581, 311] on link at bounding box center [583, 306] width 12 height 12
click at [531, 285] on div "Start free Pro trial to enable copy and paste Start free Pro trial to enable co…" at bounding box center [584, 281] width 148 height 33
click at [1262, 688] on link "Open on their website" at bounding box center [1260, 690] width 146 height 30
click at [505, 239] on span "Tomball Baseball Alumni Association 26th Annual Golf Tournament" at bounding box center [464, 235] width 215 height 18
click at [508, 238] on span "Tomball Baseball Alumni Association 26th Annual Golf Tournament" at bounding box center [464, 235] width 215 height 18
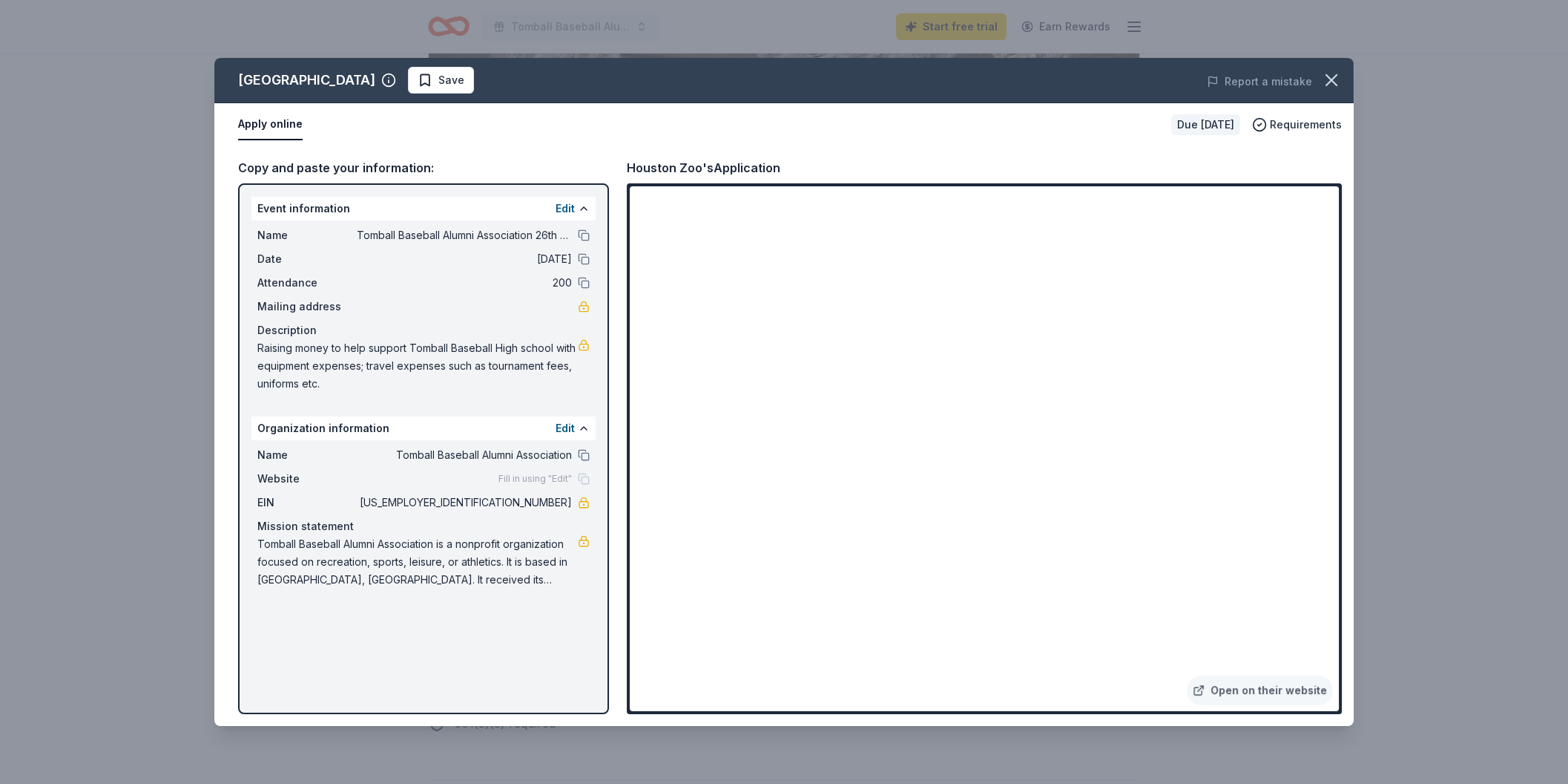
click at [505, 236] on span "Tomball Baseball Alumni Association 26th Annual Golf Tournament" at bounding box center [464, 235] width 215 height 18
click at [504, 234] on span "Tomball Baseball Alumni Association 26th Annual Golf Tournament" at bounding box center [464, 235] width 215 height 18
click at [567, 209] on button "Edit" at bounding box center [565, 209] width 20 height 18
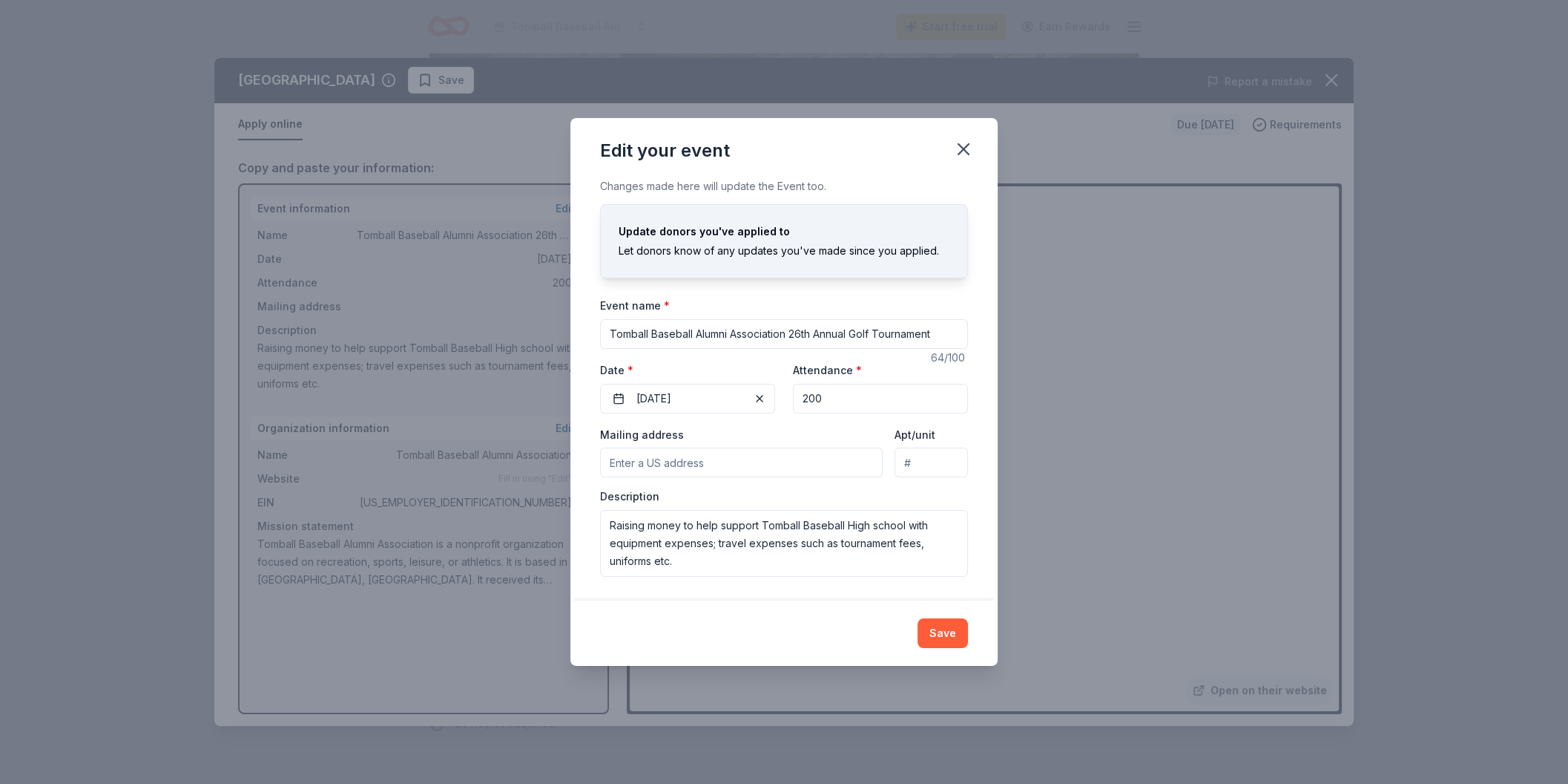
drag, startPoint x: 956, startPoint y: 633, endPoint x: 896, endPoint y: 766, distance: 145.9
click at [886, 762] on div "Edit your event Changes made here will update the Event too. Update donors you'…" at bounding box center [784, 392] width 1568 height 784
click at [317, 612] on div "Edit your event Changes made here will update the Event too. Update donors you'…" at bounding box center [784, 392] width 1568 height 784
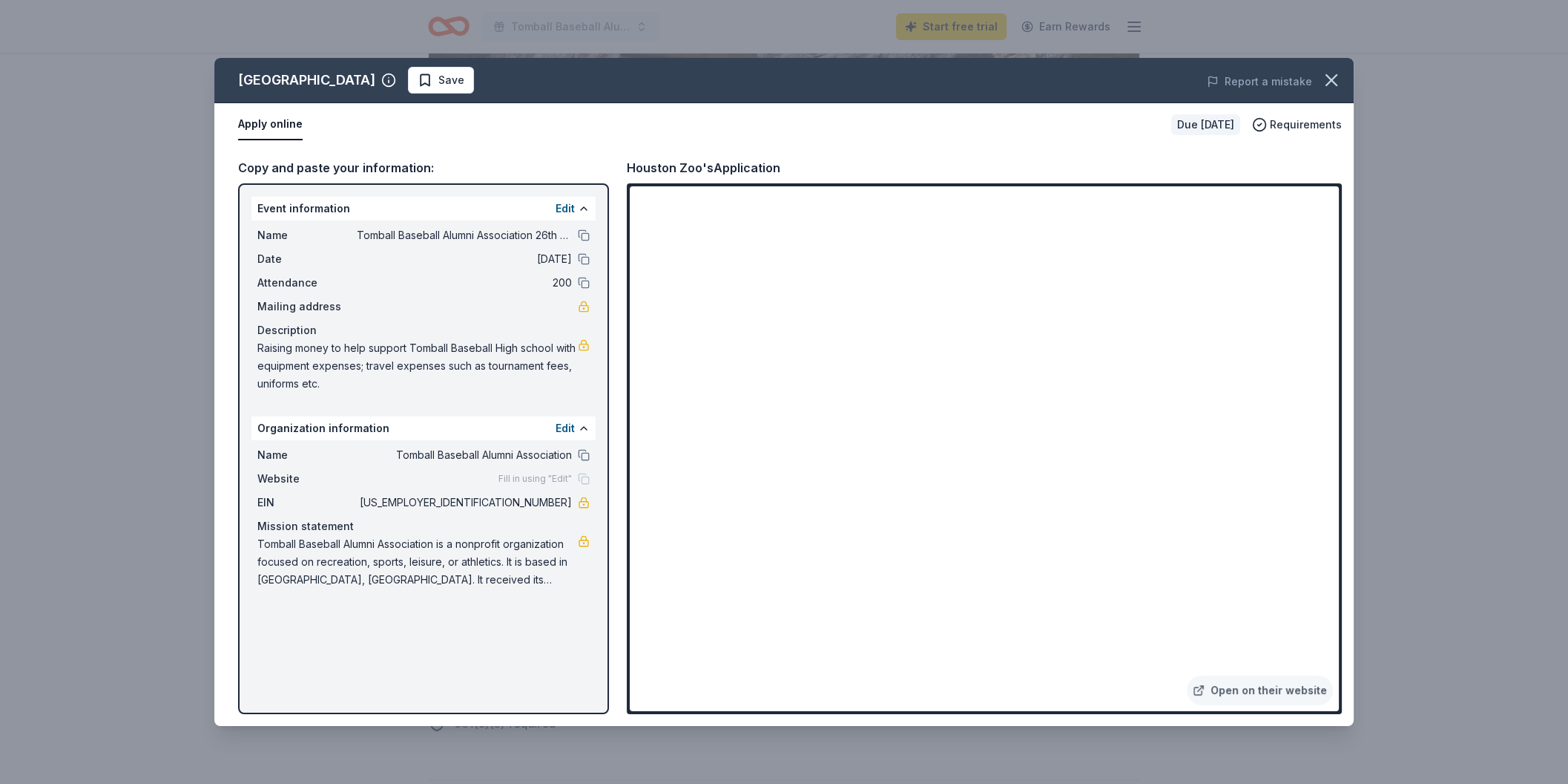
click at [274, 537] on span "Tomball Baseball Alumni Association is a nonprofit organization focused on recr…" at bounding box center [417, 562] width 320 height 53
click at [477, 543] on span "Tomball Baseball Alumni Association is a nonprofit organization focused on recr…" at bounding box center [417, 562] width 320 height 53
click at [473, 543] on span "Tomball Baseball Alumni Association is a nonprofit organization focused on recr…" at bounding box center [417, 562] width 320 height 53
click at [567, 207] on button "Edit" at bounding box center [565, 209] width 20 height 18
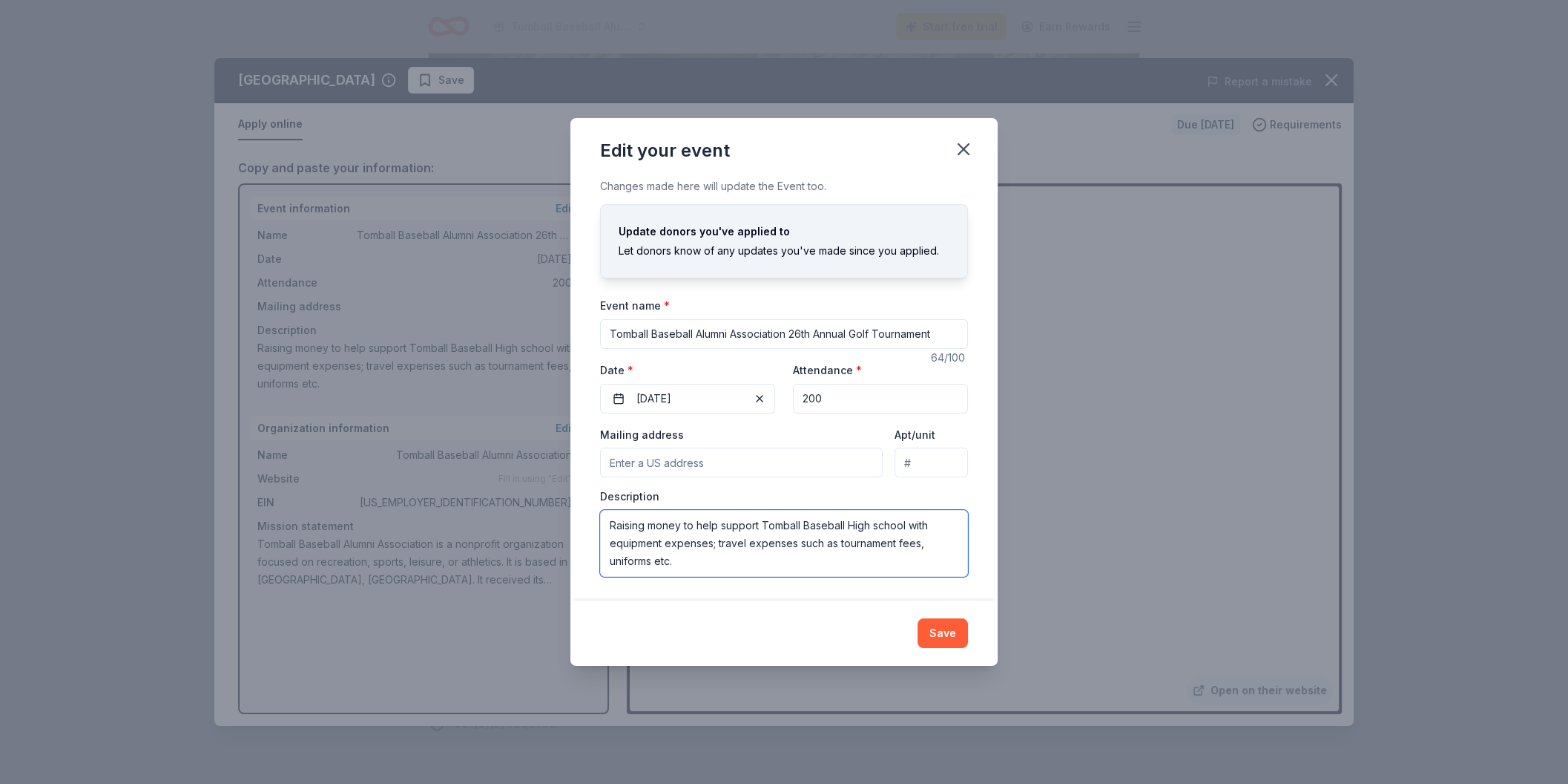
drag, startPoint x: 612, startPoint y: 528, endPoint x: 869, endPoint y: 578, distance: 261.8
click at [869, 577] on textarea "Raising money to help support Tomball Baseball High school with equipment expen…" at bounding box center [784, 543] width 368 height 67
paste textarea "Mission Statement The Tomball Baseball Alumni Association is dedicated to prese…"
type textarea "Mission Statement The Tomball Baseball Alumni Association is dedicated to prese…"
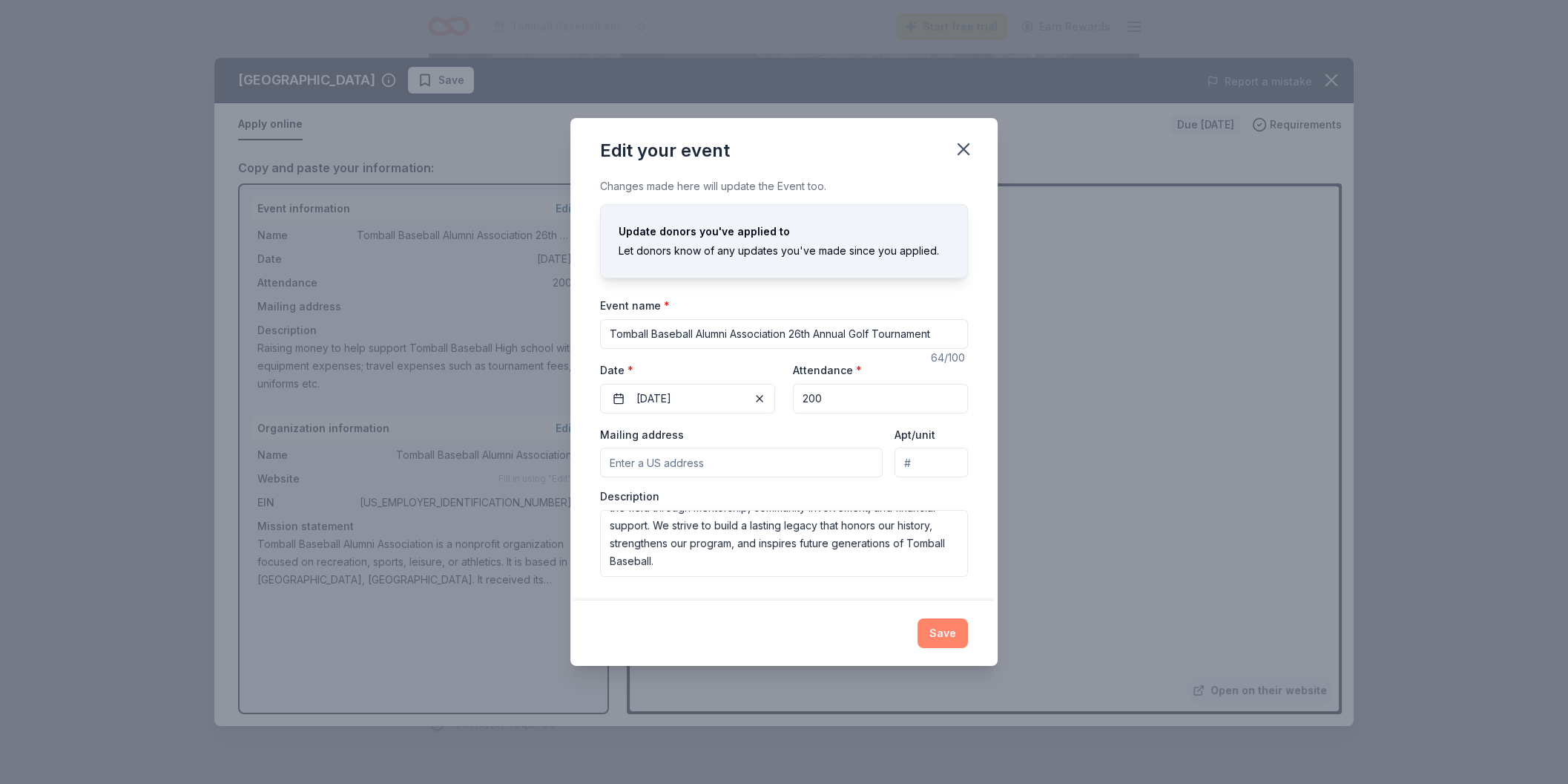
click at [950, 630] on button "Save" at bounding box center [943, 633] width 50 height 30
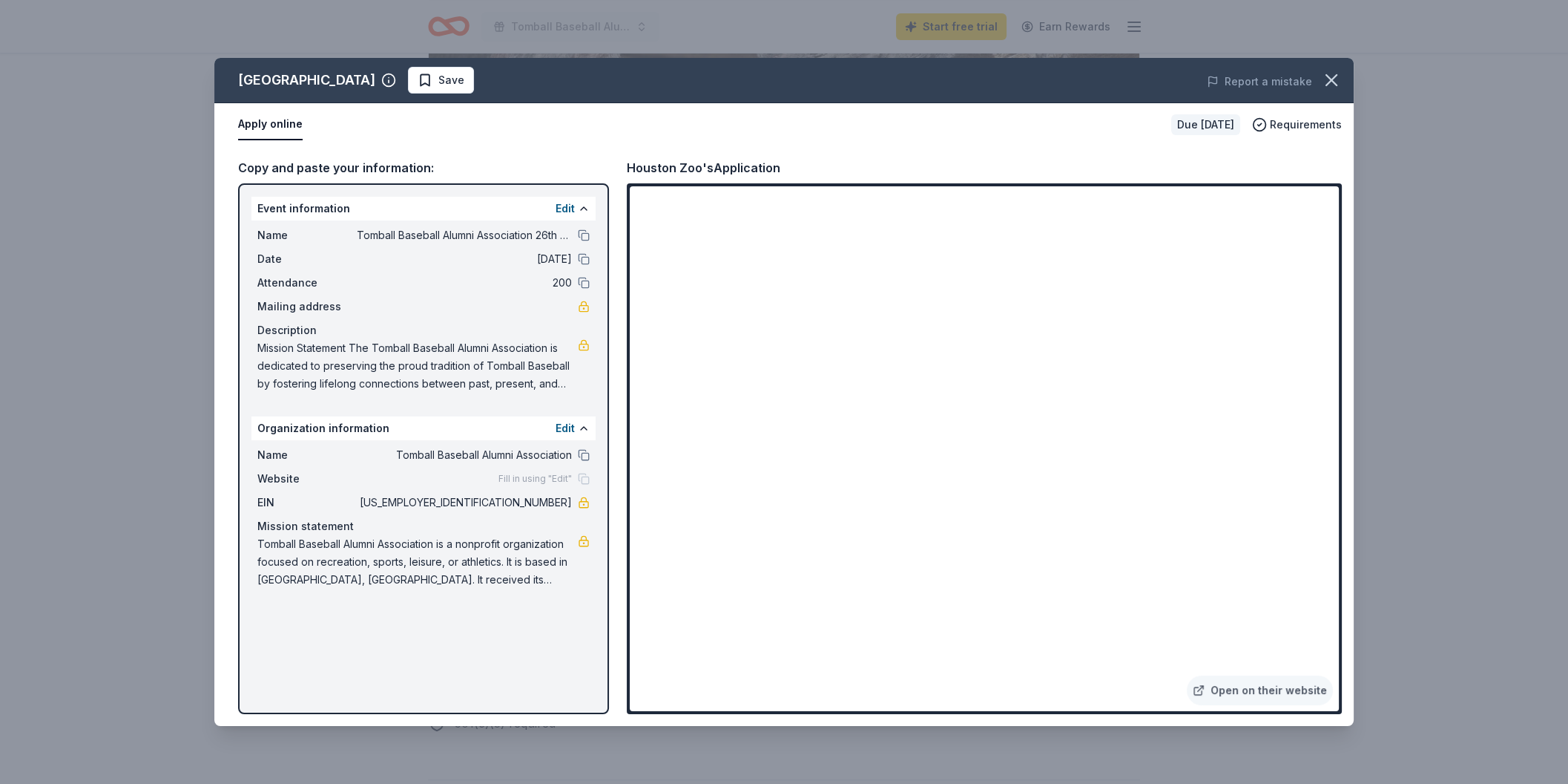
click at [285, 119] on button "Apply online" at bounding box center [270, 125] width 64 height 31
click at [438, 84] on span "Save" at bounding box center [451, 80] width 26 height 18
drag, startPoint x: 378, startPoint y: 303, endPoint x: 414, endPoint y: 271, distance: 48.2
click at [384, 299] on div "Mailing address" at bounding box center [423, 307] width 332 height 18
click at [269, 129] on button "Apply online" at bounding box center [270, 125] width 64 height 31
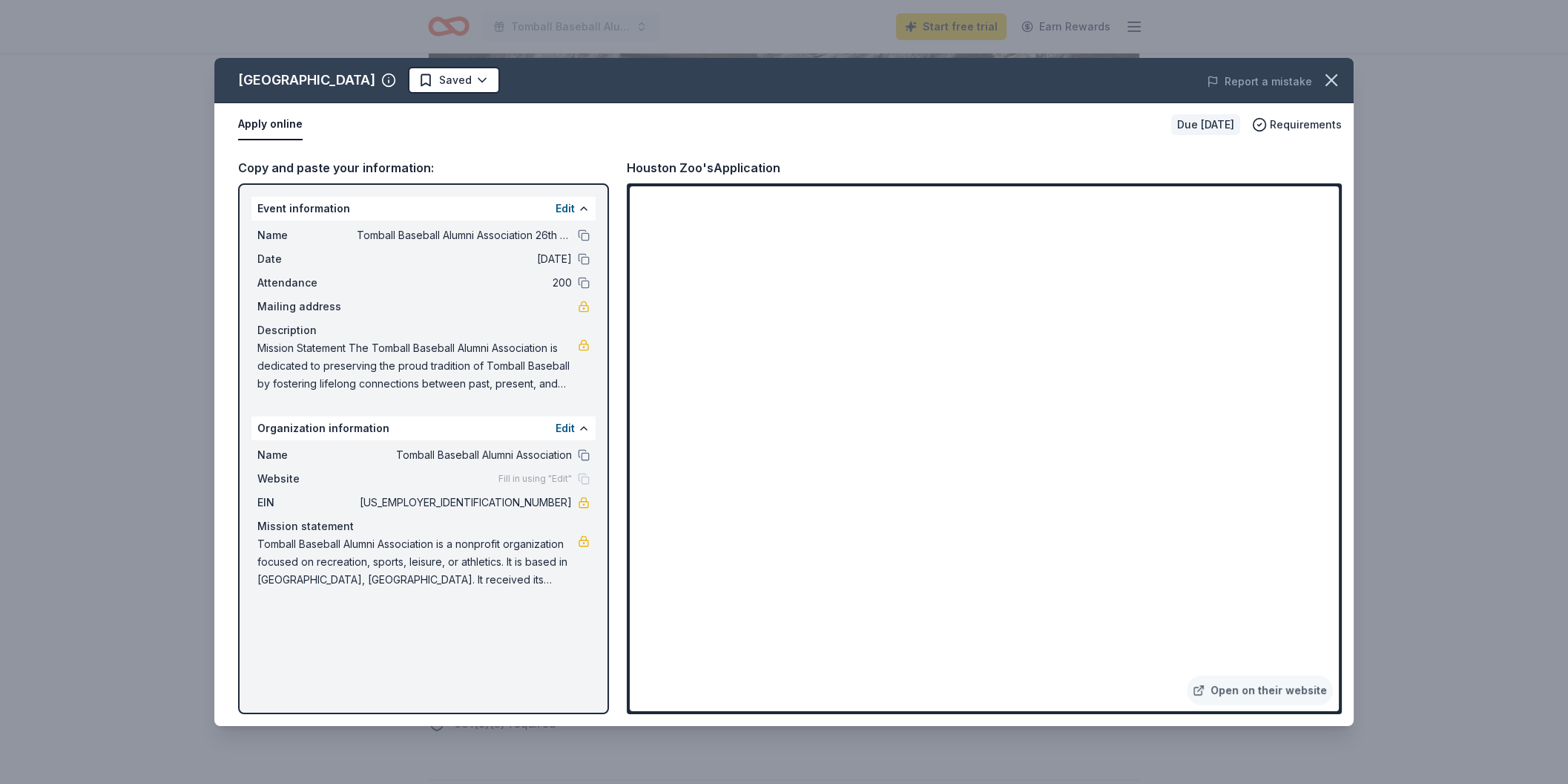
click at [270, 122] on button "Apply online" at bounding box center [270, 125] width 64 height 31
drag, startPoint x: 261, startPoint y: 544, endPoint x: 407, endPoint y: 546, distance: 146.0
click at [407, 546] on span "Tomball Baseball Alumni Association is a nonprofit organization focused on recr…" at bounding box center [417, 562] width 320 height 53
click at [563, 611] on div "Event information Edit Name Tomball Baseball Alumni Association 26th Annual Gol…" at bounding box center [423, 448] width 371 height 531
click at [1343, 71] on div "Houston Zoo Saved Report a mistake Apply online Due in 26 days Requirements Cop…" at bounding box center [784, 392] width 1139 height 668
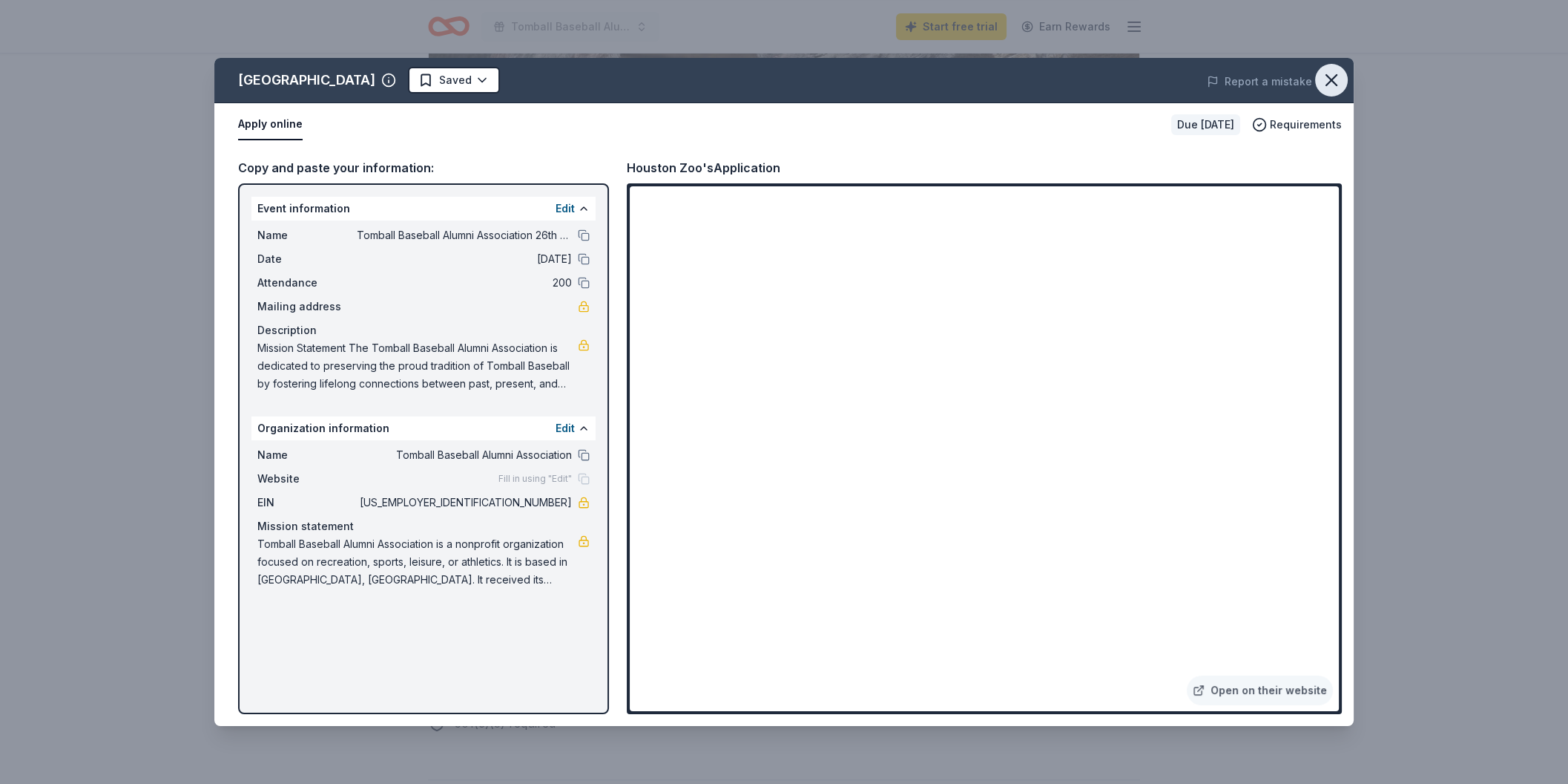
click at [1327, 76] on icon "button" at bounding box center [1331, 80] width 21 height 21
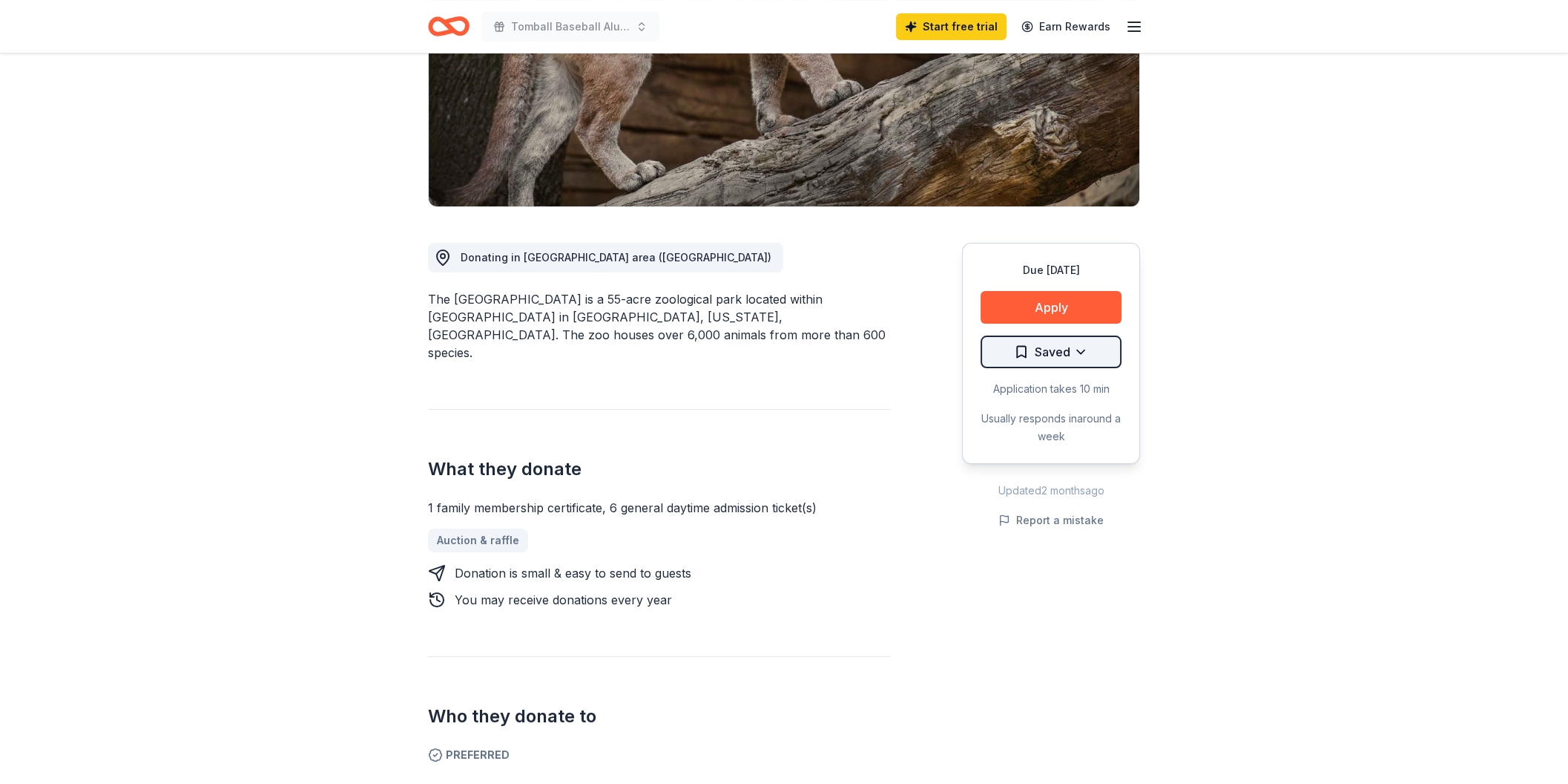
scroll to position [238, 0]
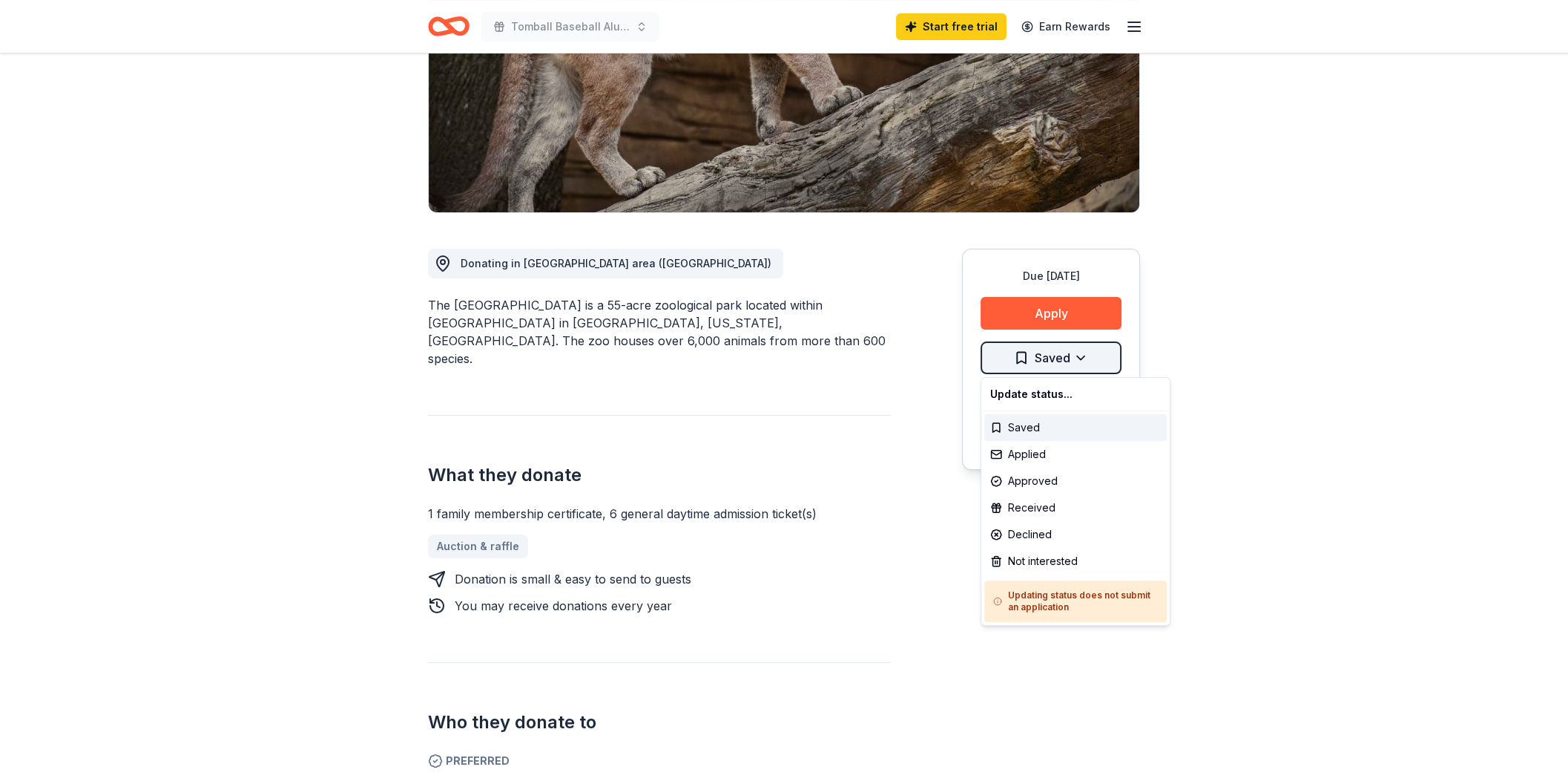
click at [1014, 354] on html "Tomball Baseball Alumni Association 26th Annual Golf Tournament Start free tria…" at bounding box center [784, 154] width 1568 height 784
click at [1023, 361] on html "Tomball Baseball Alumni Association 26th Annual Golf Tournament Start free tria…" at bounding box center [784, 154] width 1568 height 784
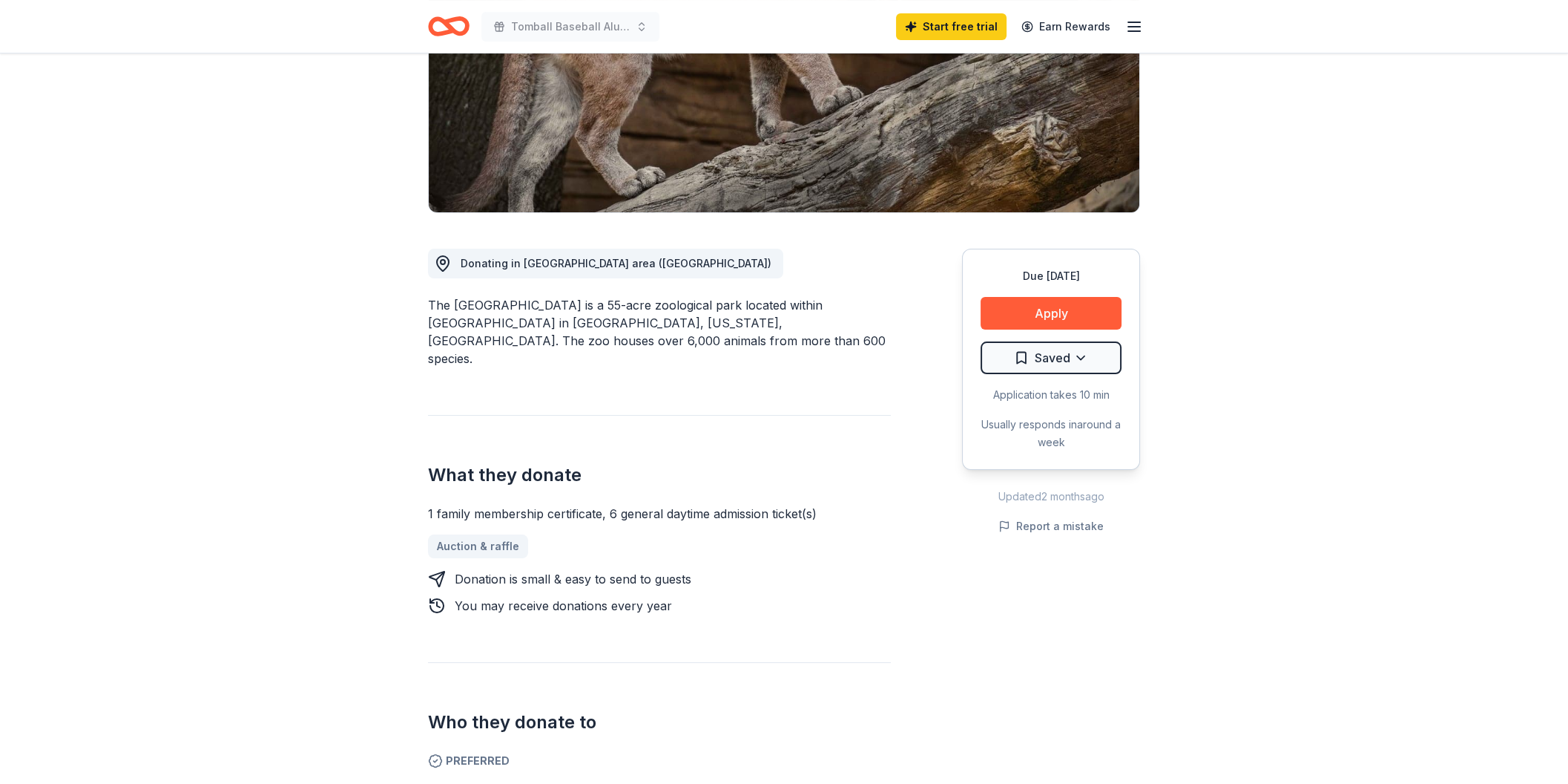
click at [1023, 361] on html "Tomball Baseball Alumni Association 26th Annual Golf Tournament Start free tria…" at bounding box center [784, 154] width 1568 height 784
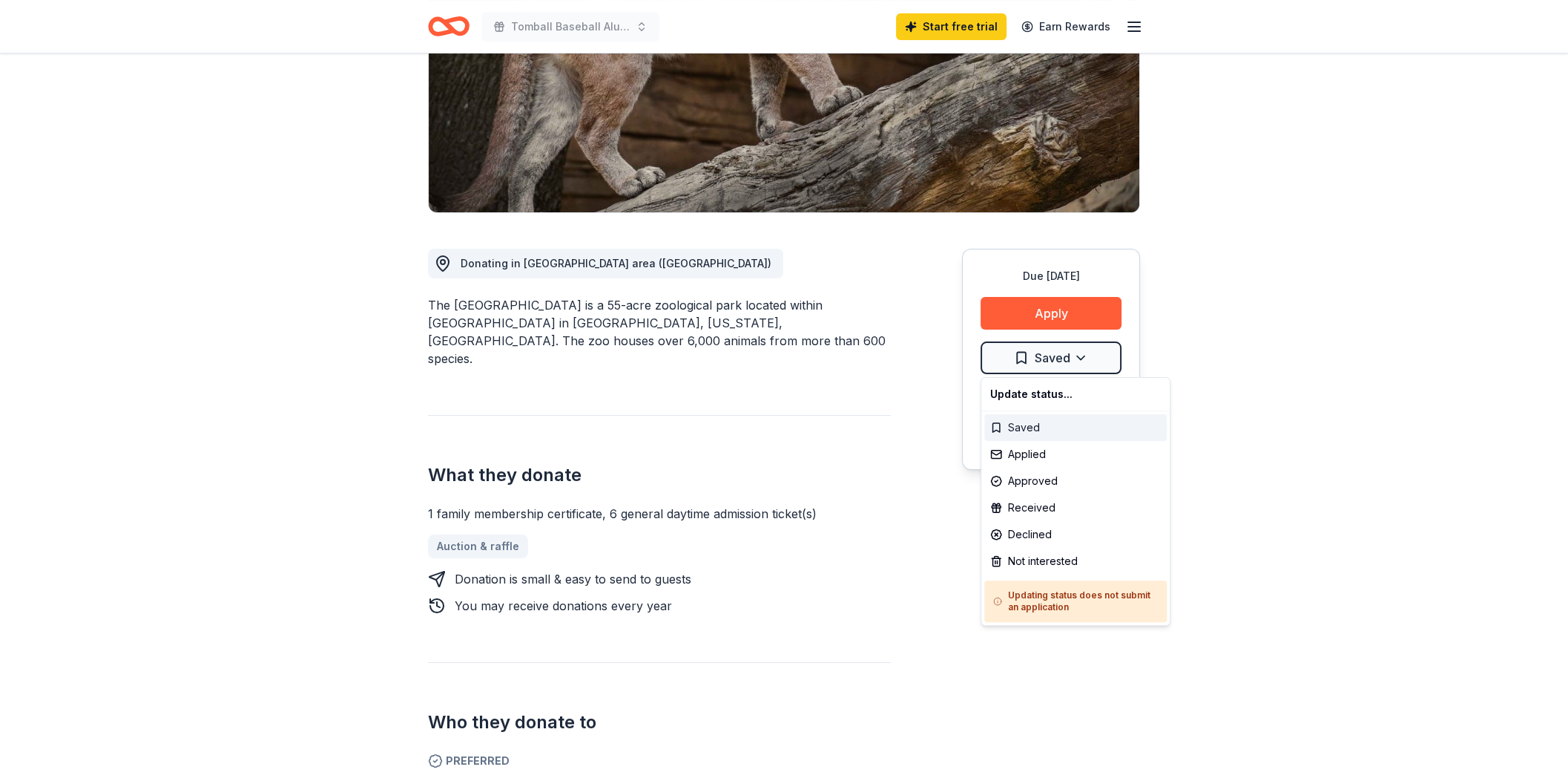
click at [1027, 432] on div "Saved" at bounding box center [1075, 427] width 183 height 27
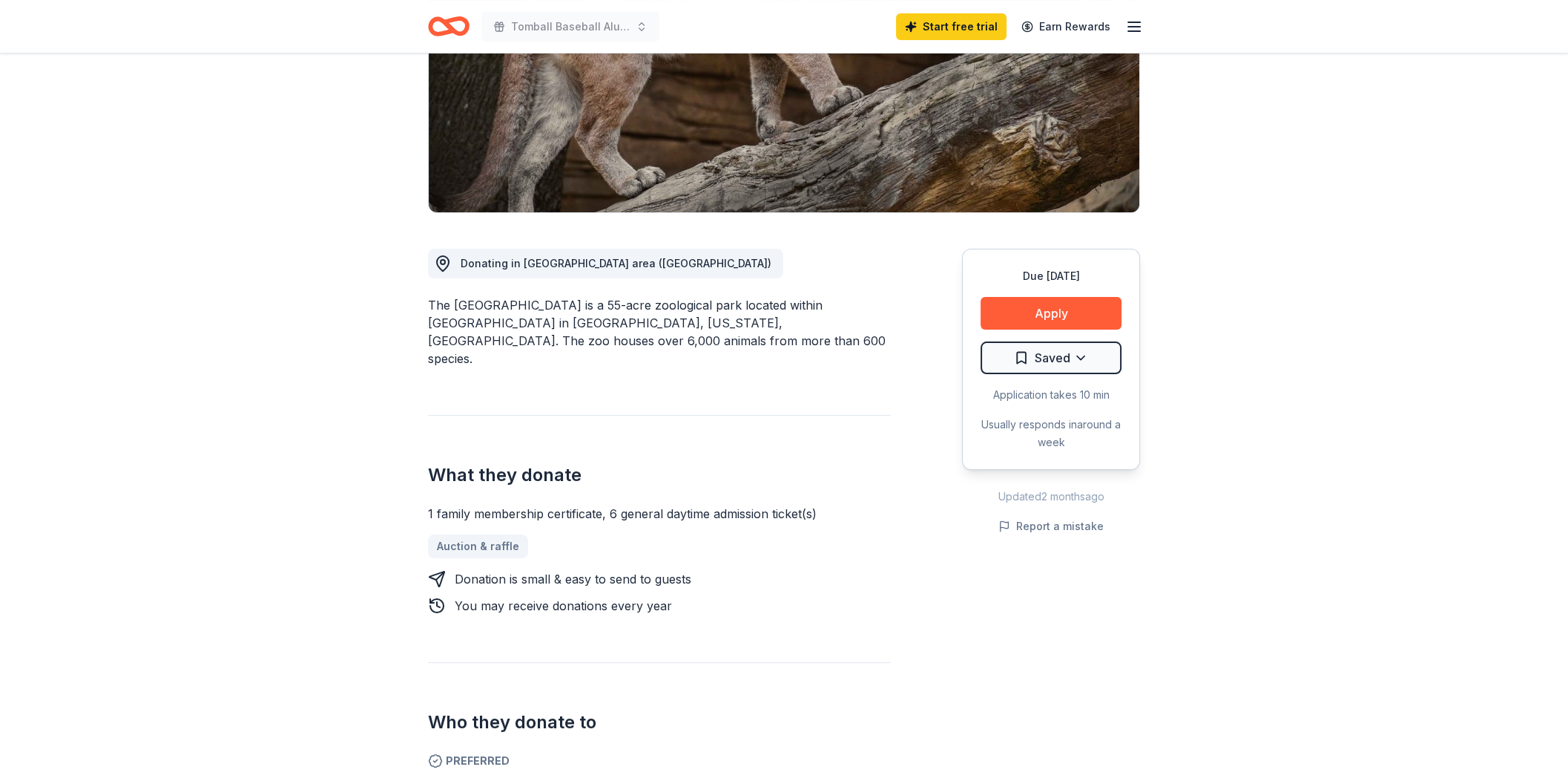
click at [922, 419] on div "Donating in Greater Houston area (TX) The Houston Zoo is a 55-acre zoological p…" at bounding box center [784, 512] width 712 height 598
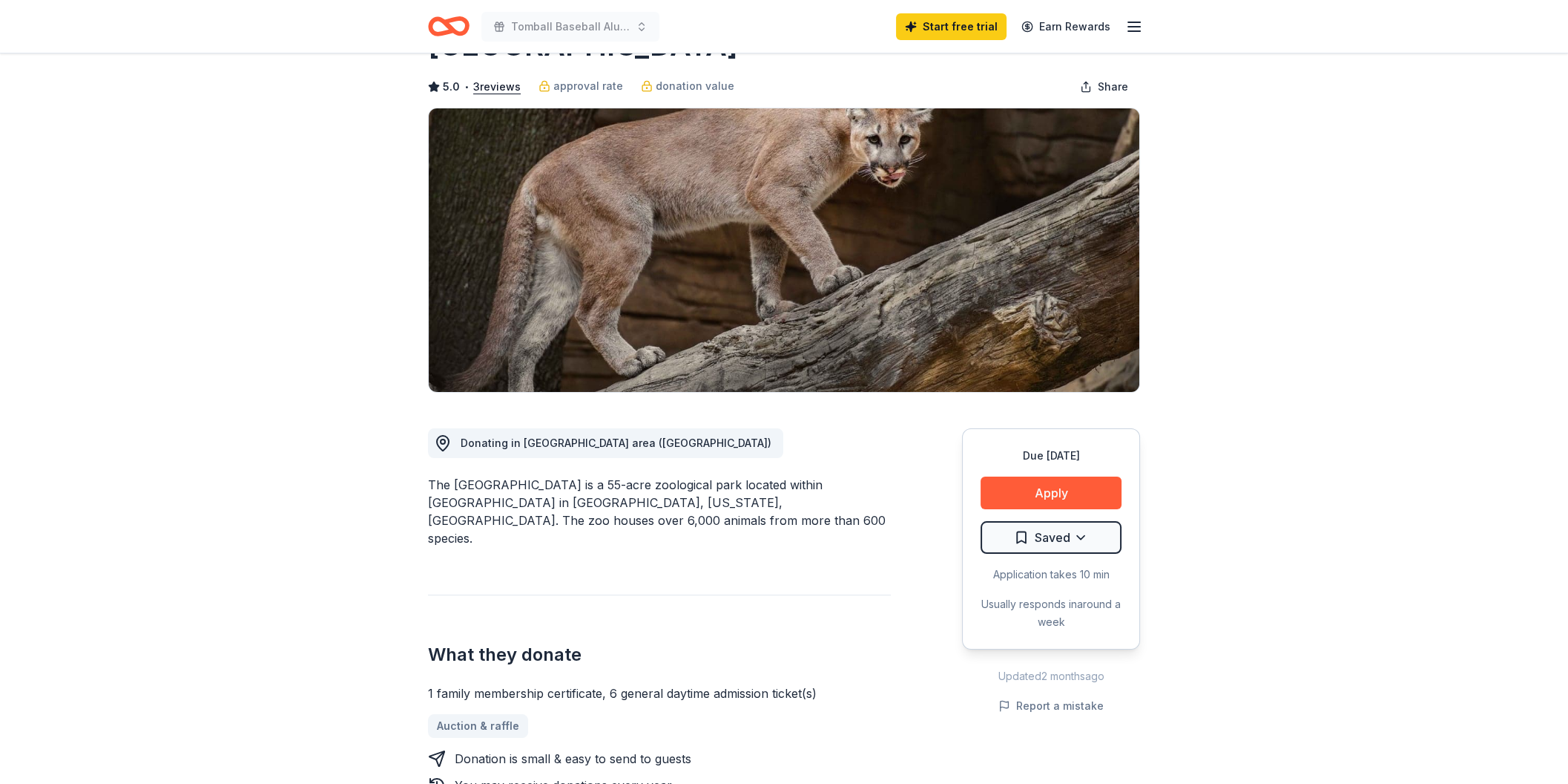
scroll to position [0, 0]
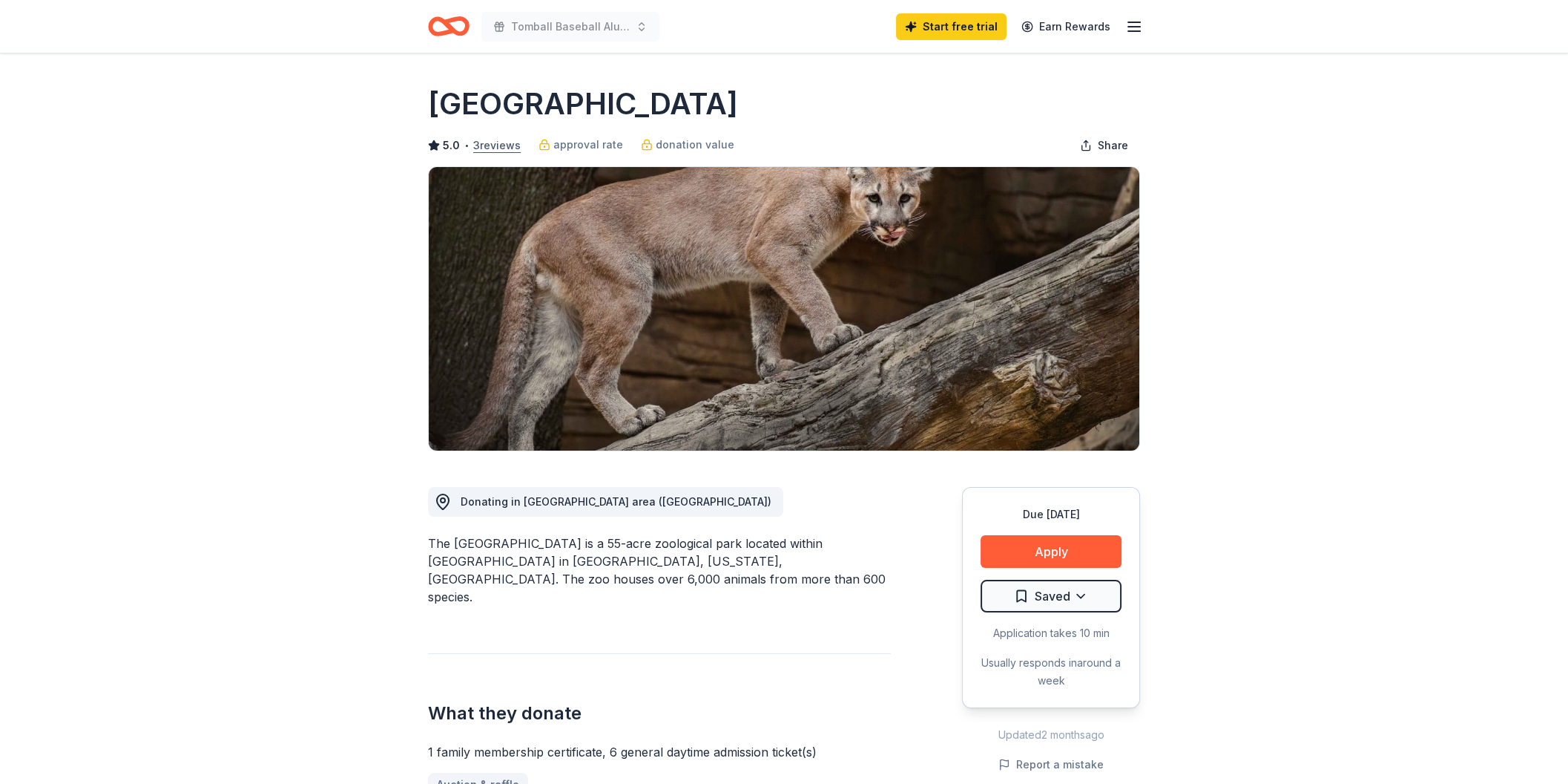
click at [496, 137] on button "3 reviews" at bounding box center [497, 145] width 48 height 18
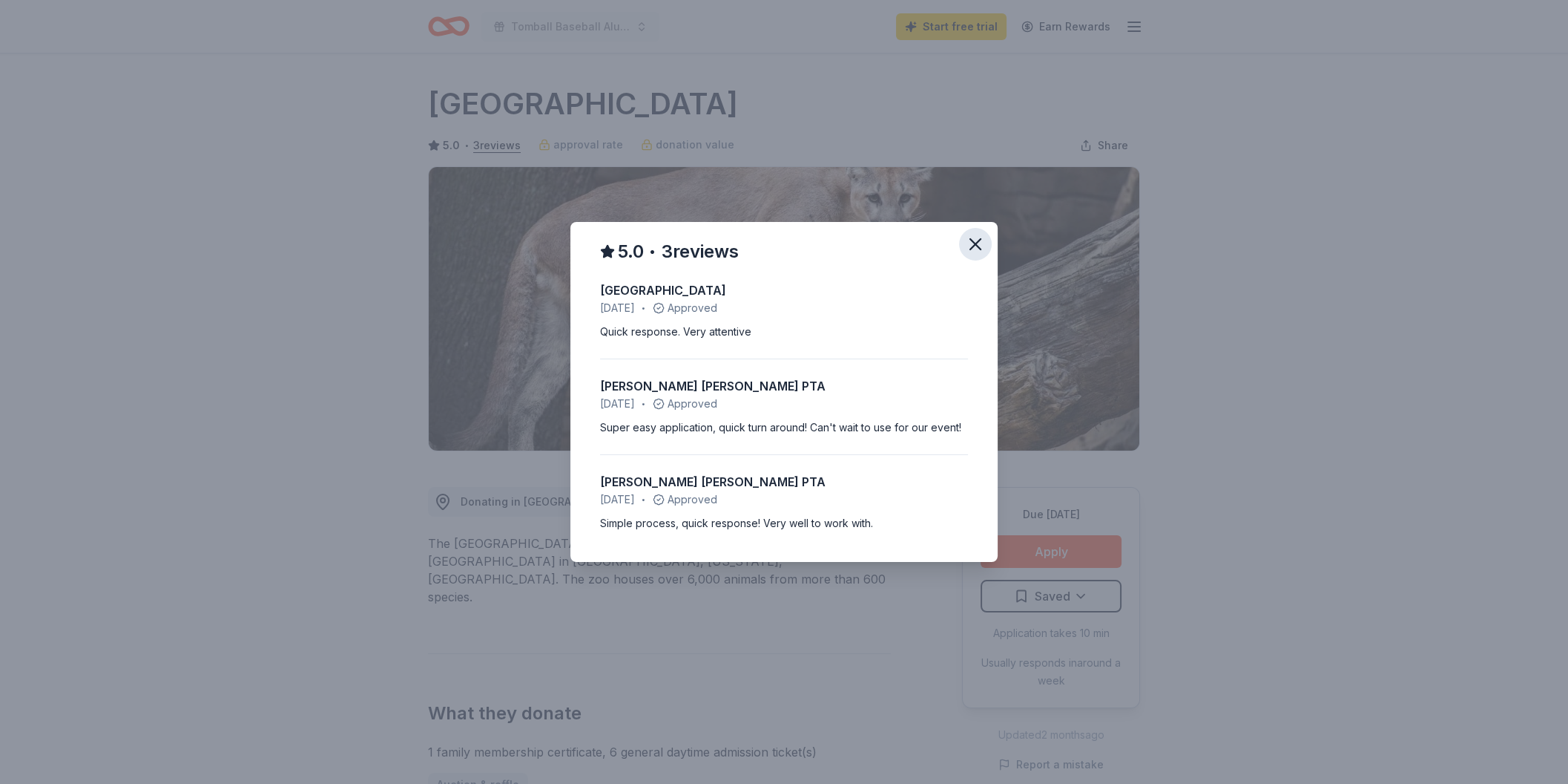
click at [978, 244] on icon "button" at bounding box center [976, 244] width 21 height 21
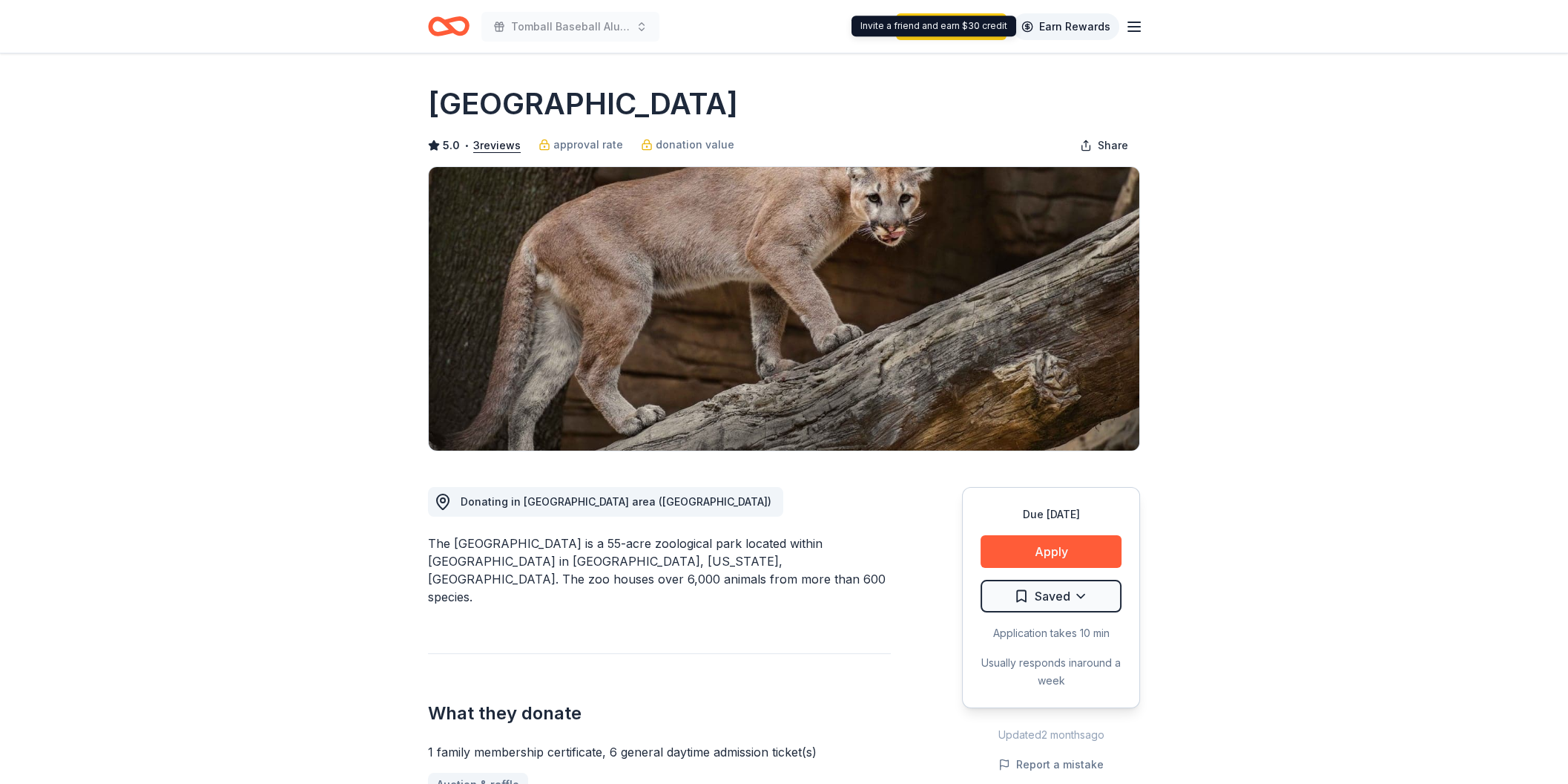
click at [1055, 28] on link "Earn Rewards" at bounding box center [1066, 27] width 107 height 27
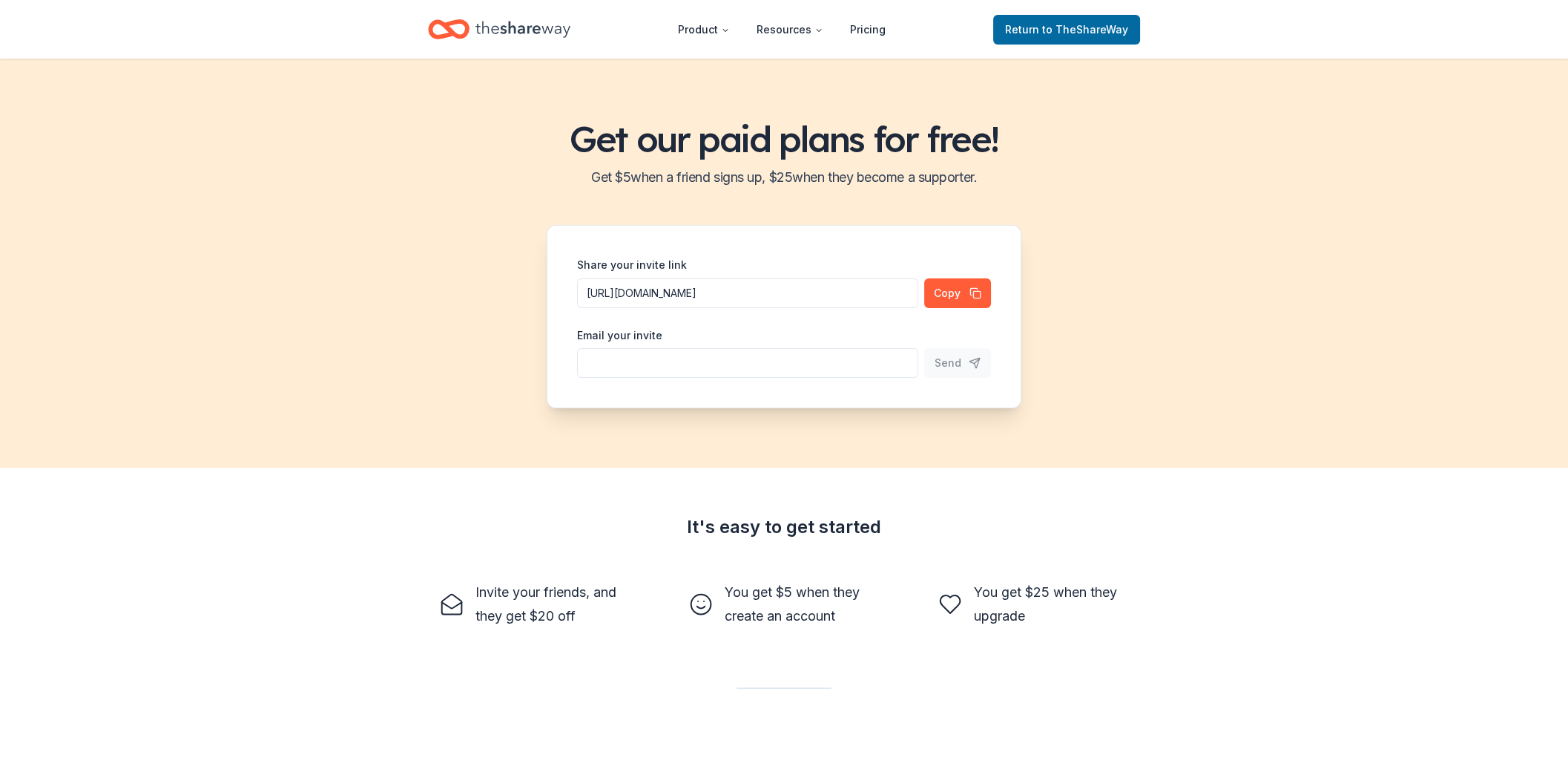
click at [1061, 23] on span "to TheShareWay" at bounding box center [1085, 29] width 86 height 13
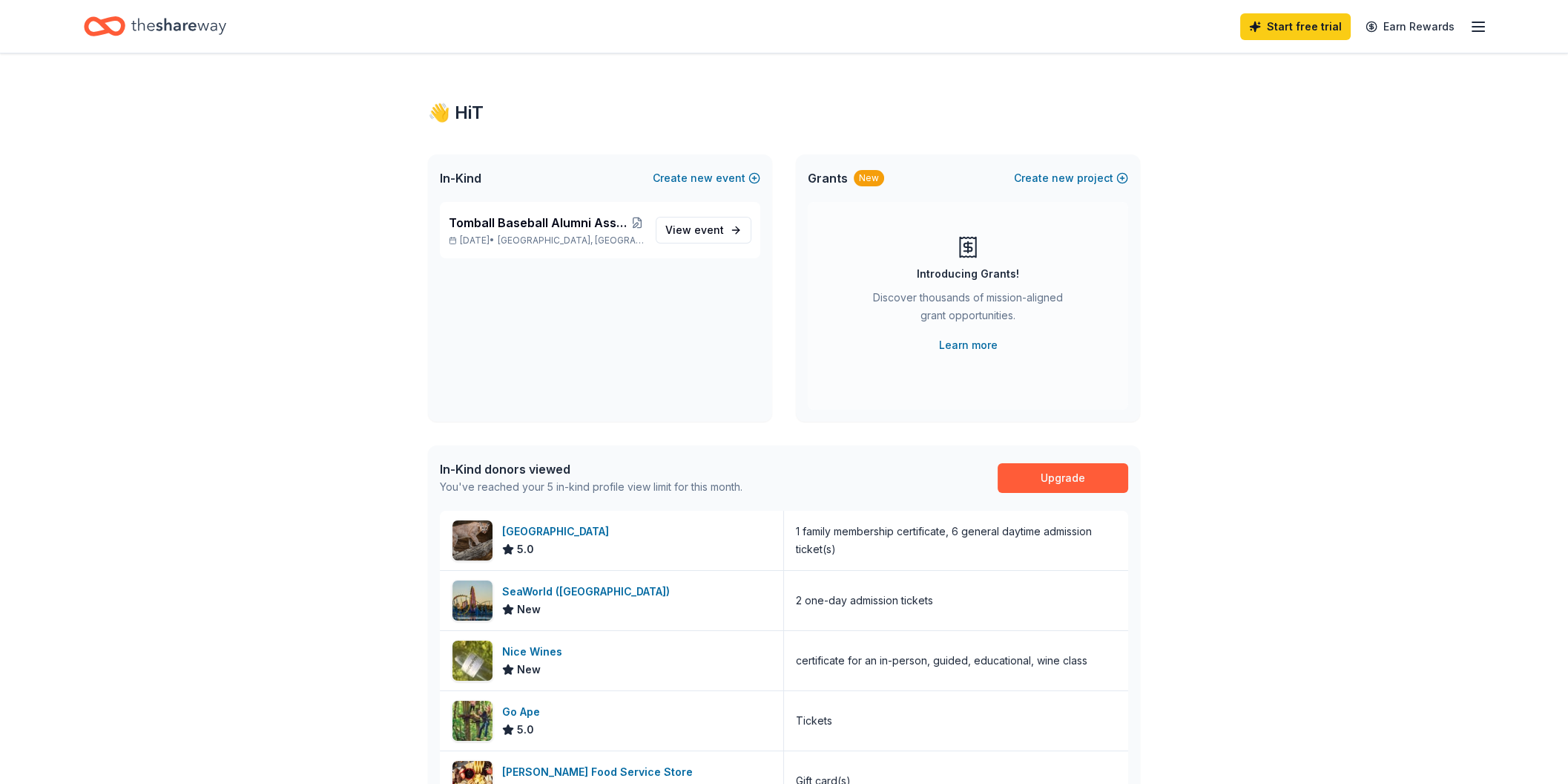
scroll to position [159, 0]
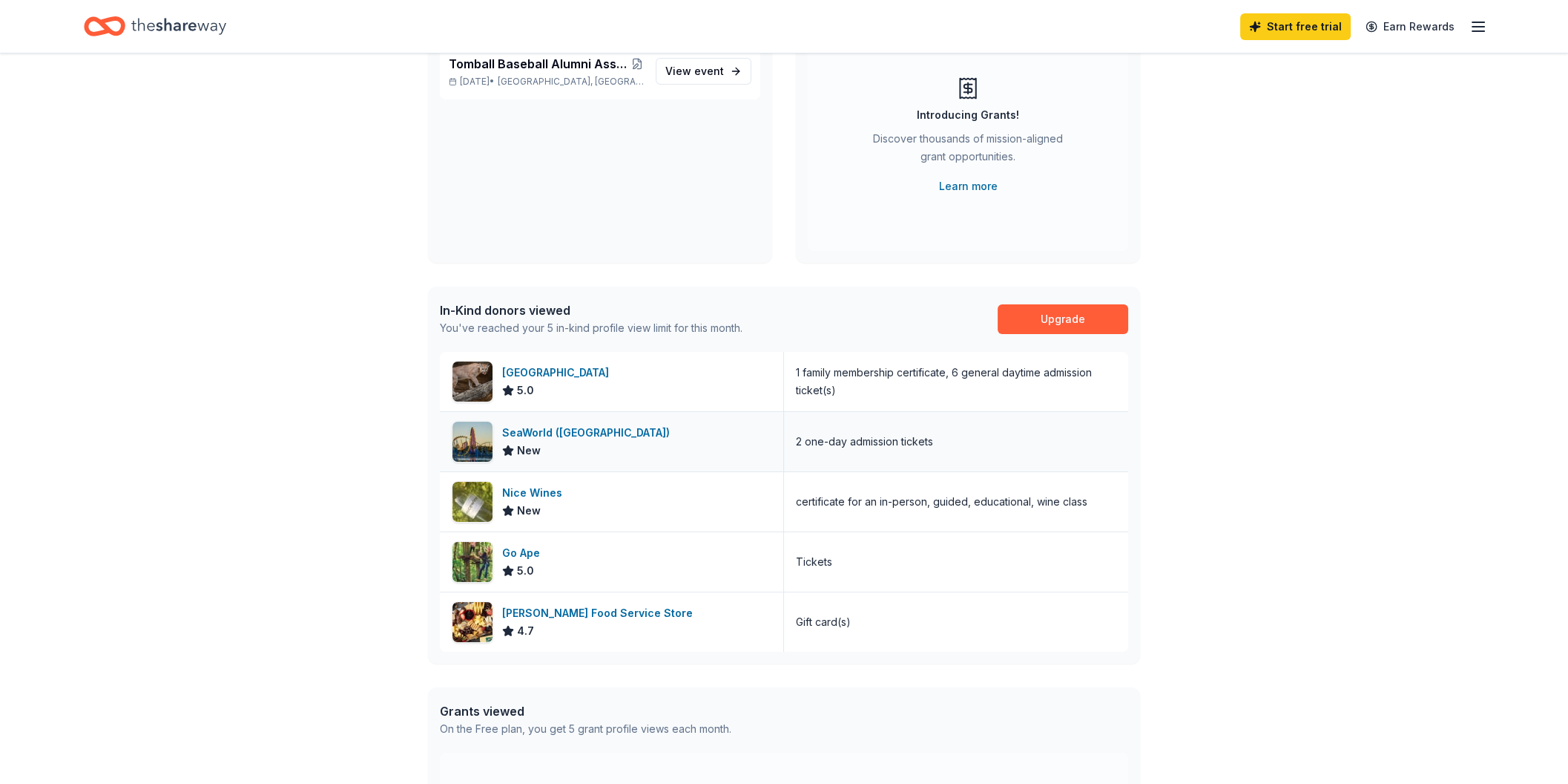
click at [560, 434] on div "SeaWorld (San Antonio)" at bounding box center [589, 433] width 174 height 18
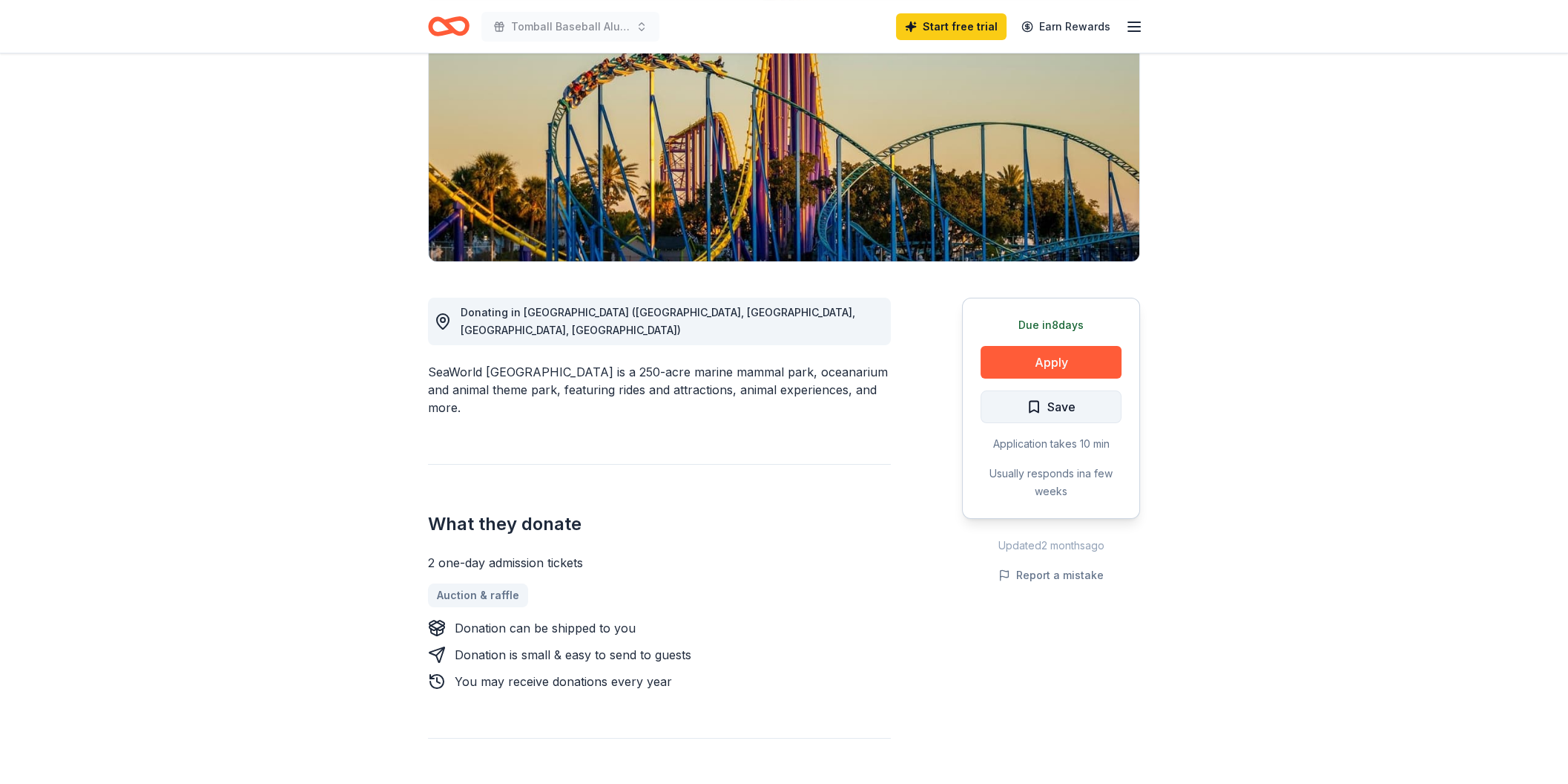
scroll to position [238, 0]
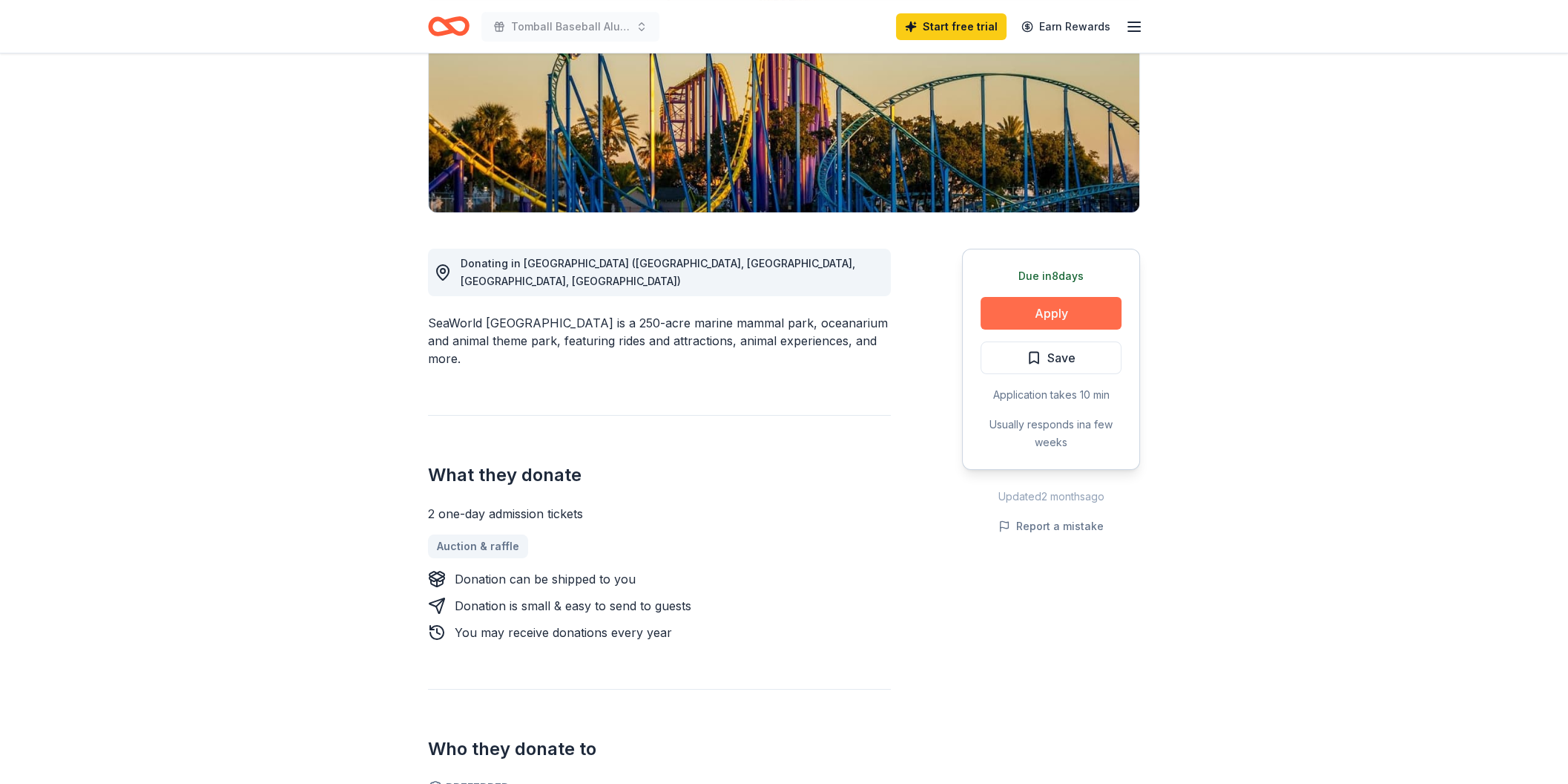
click at [1029, 312] on button "Apply" at bounding box center [1051, 314] width 141 height 33
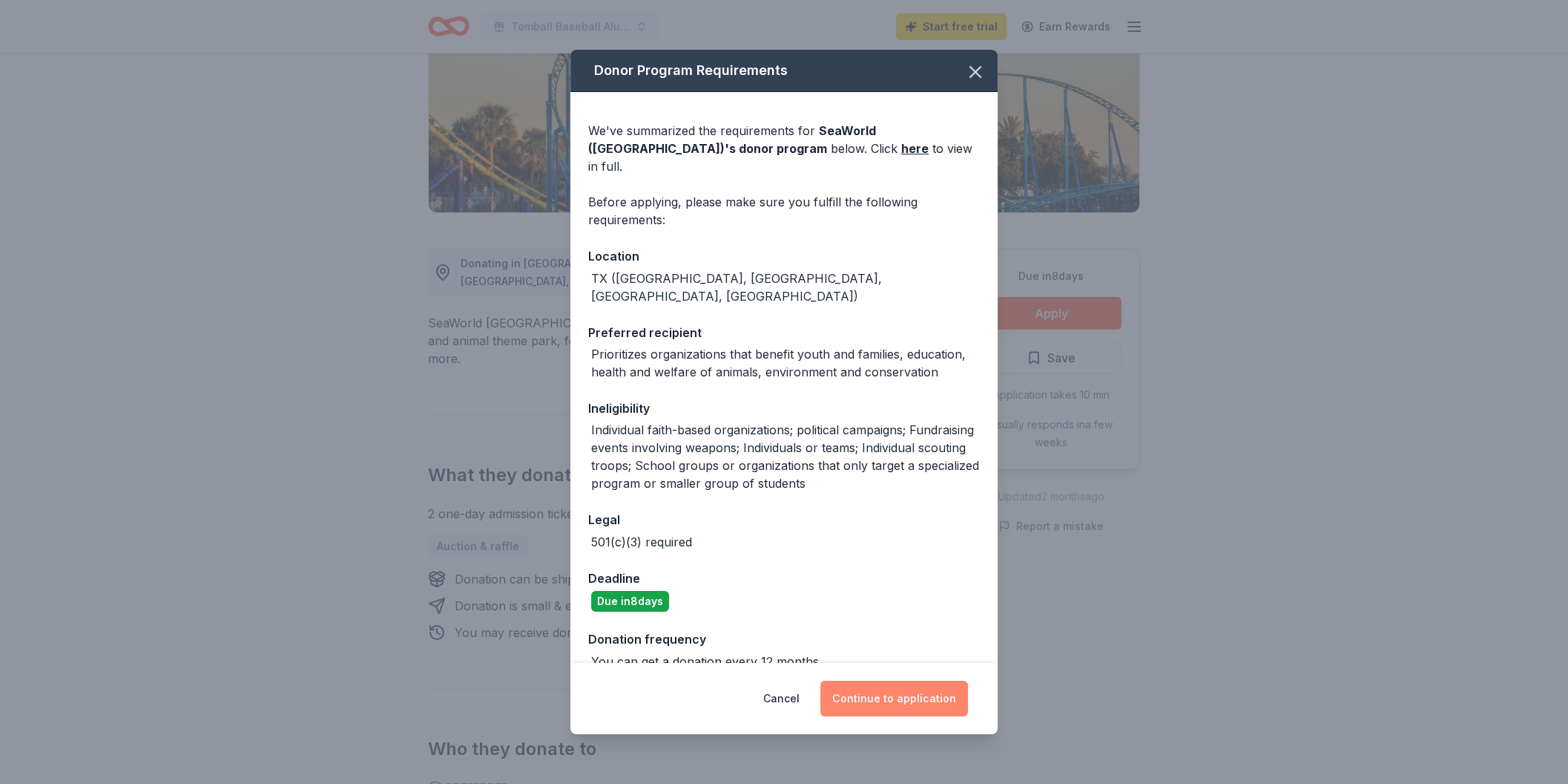
click at [887, 698] on button "Continue to application" at bounding box center [894, 698] width 147 height 35
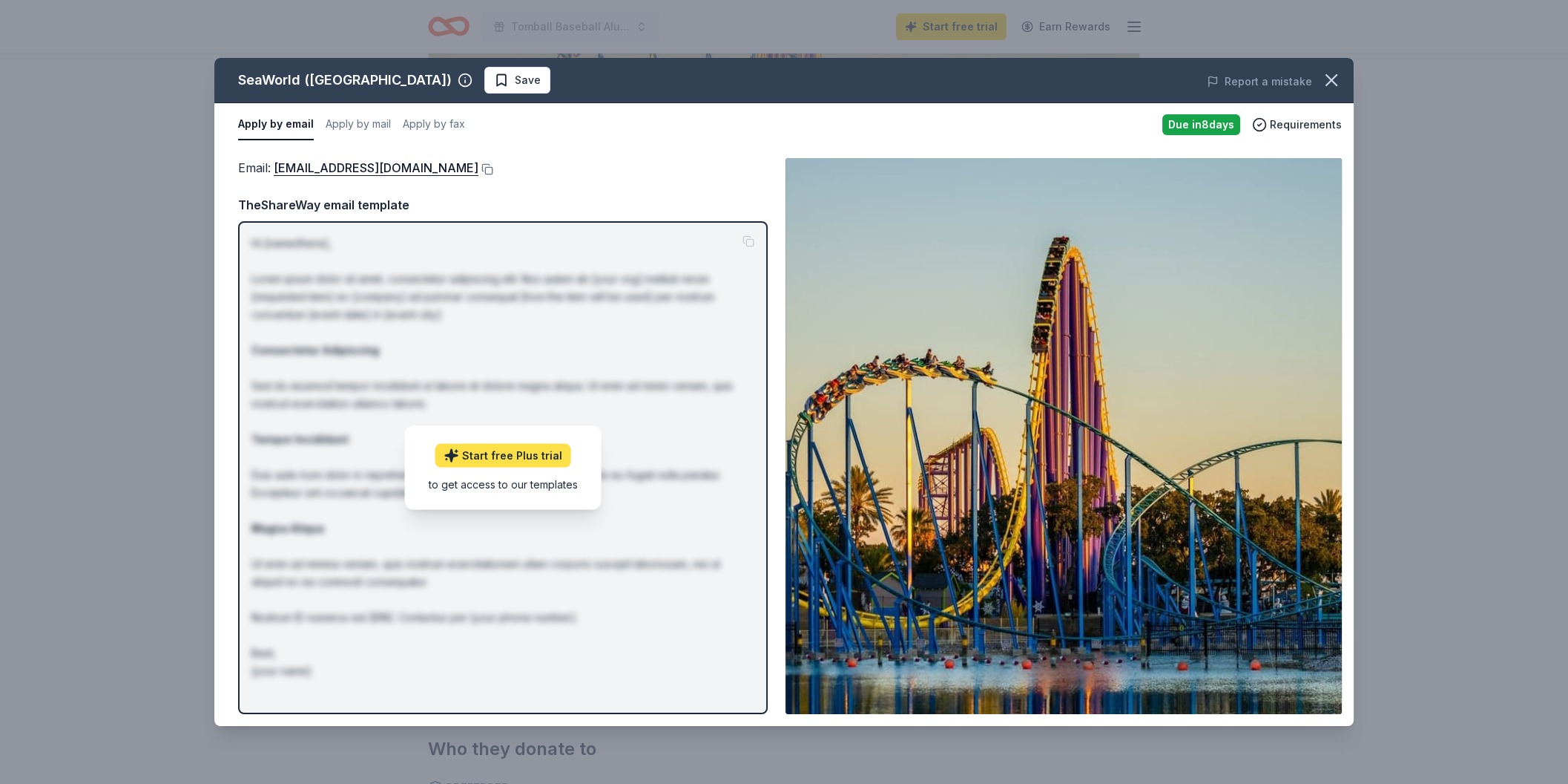
click at [545, 459] on link "Start free Plus trial" at bounding box center [503, 455] width 136 height 24
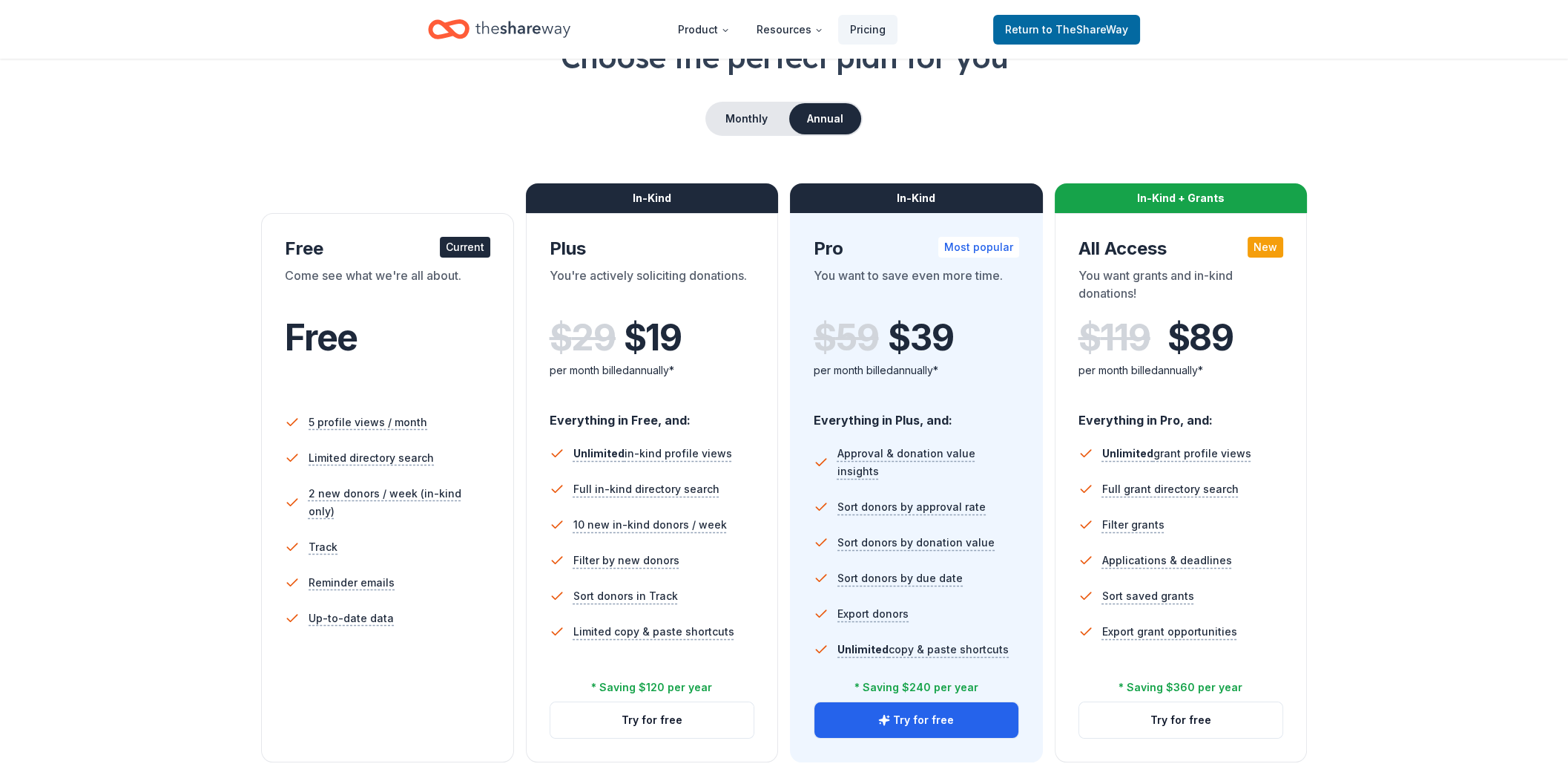
scroll to position [159, 0]
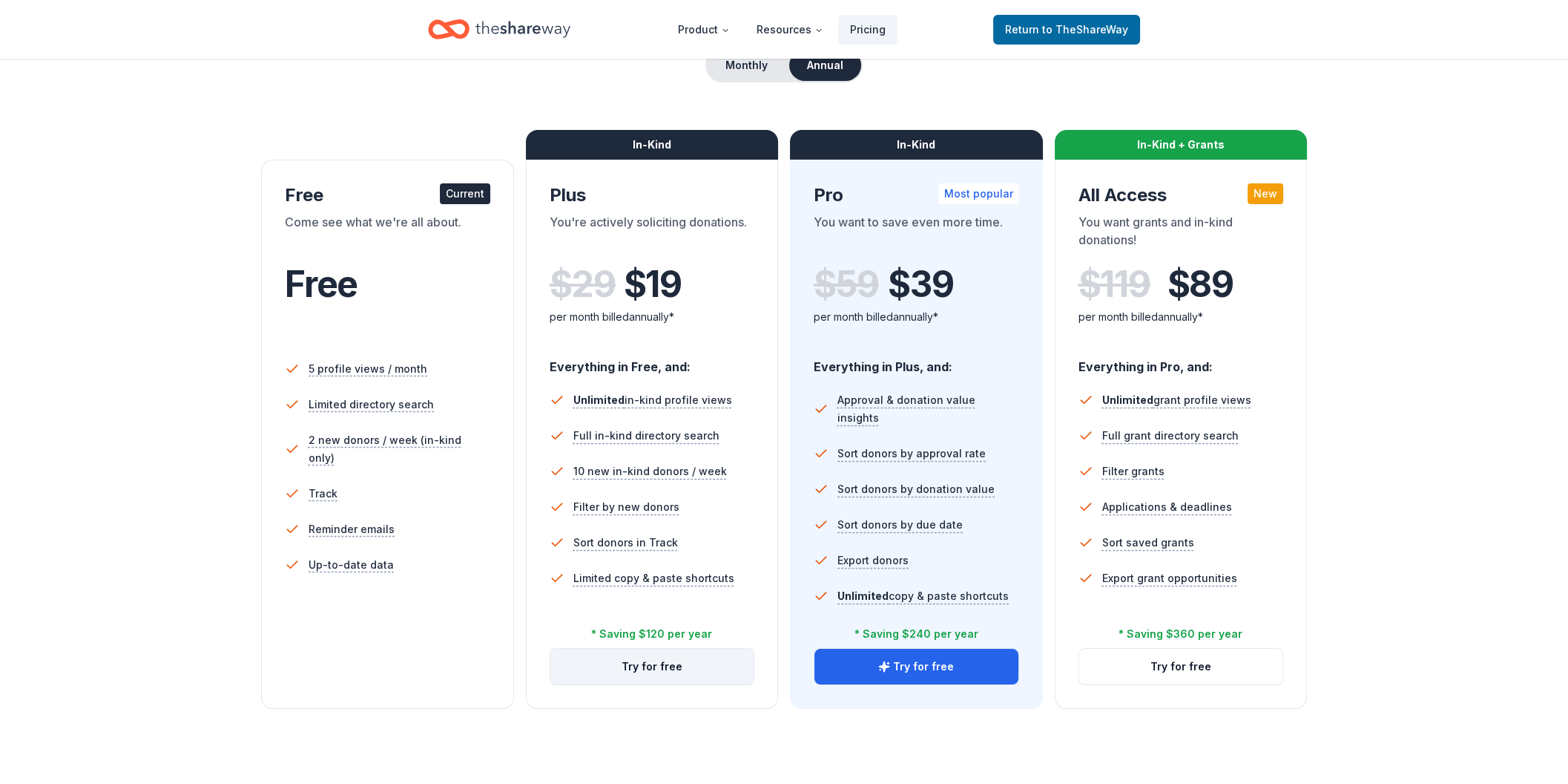
click at [634, 662] on button "Try for free" at bounding box center [652, 666] width 204 height 35
